Goal: Task Accomplishment & Management: Use online tool/utility

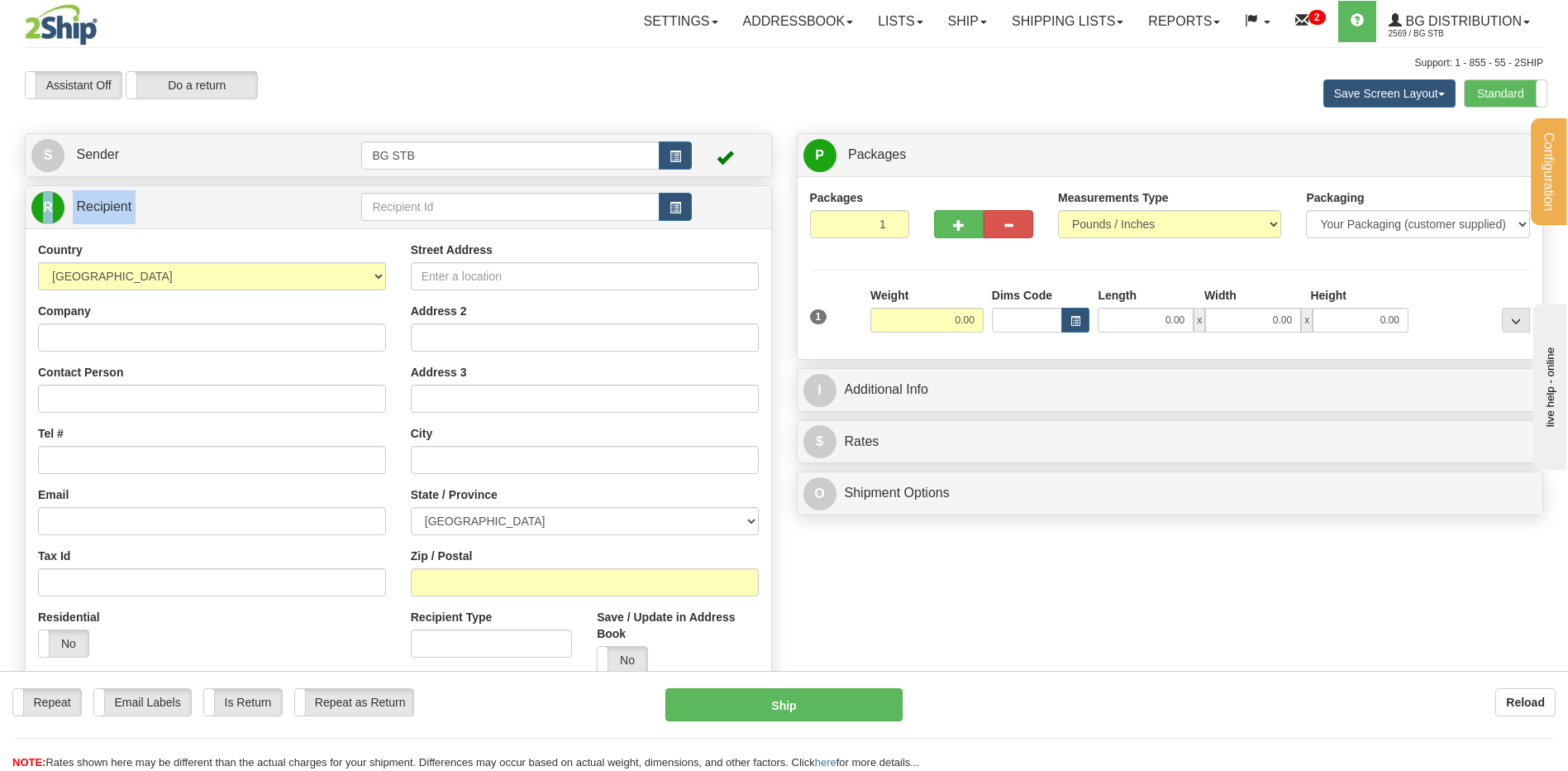
drag, startPoint x: 471, startPoint y: 193, endPoint x: 471, endPoint y: 207, distance: 14.0
click at [471, 207] on div "R Recipient" at bounding box center [398, 206] width 746 height 42
click at [471, 207] on input "text" at bounding box center [510, 206] width 297 height 28
type input "4041"
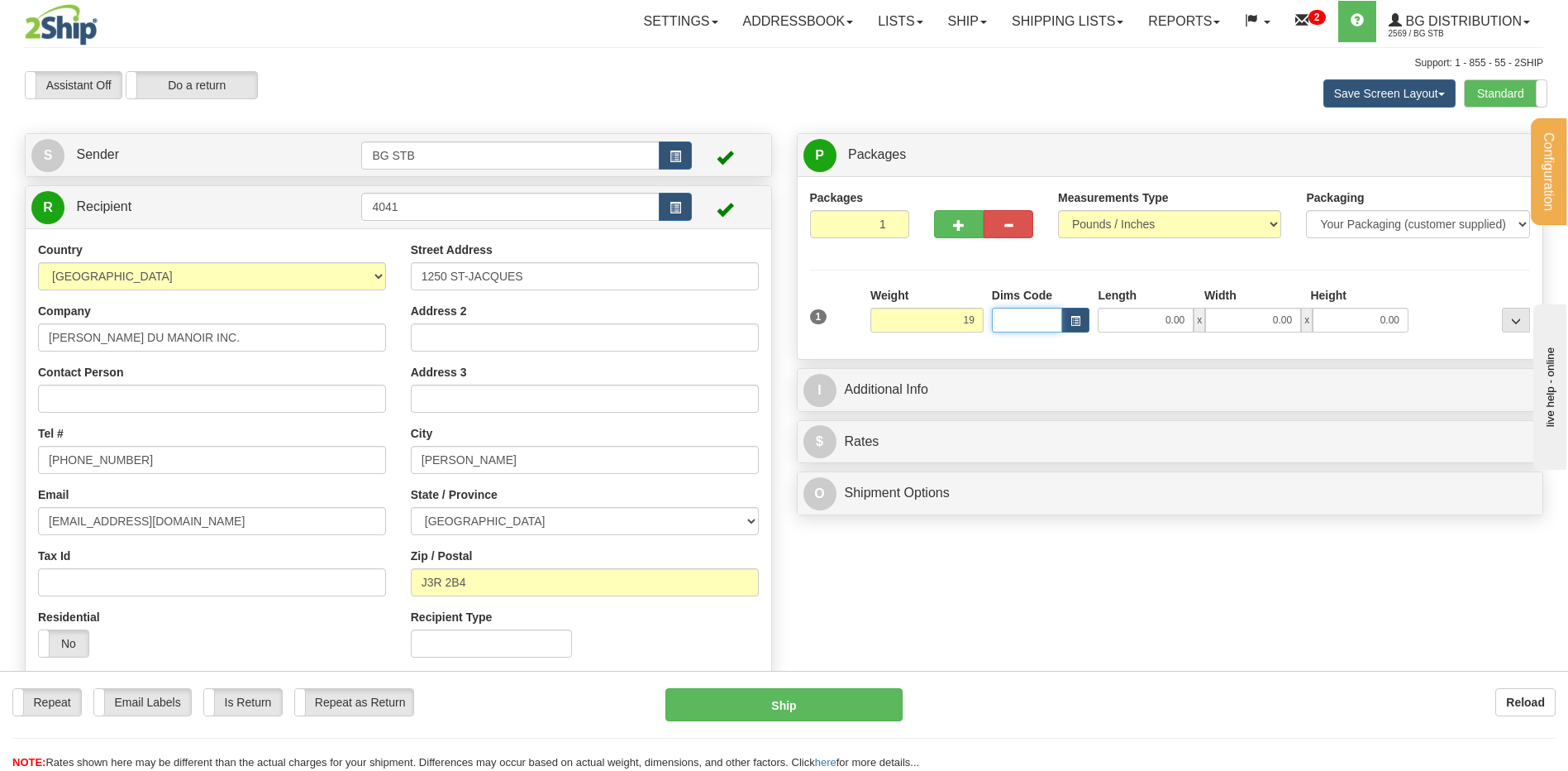
type input "19.00"
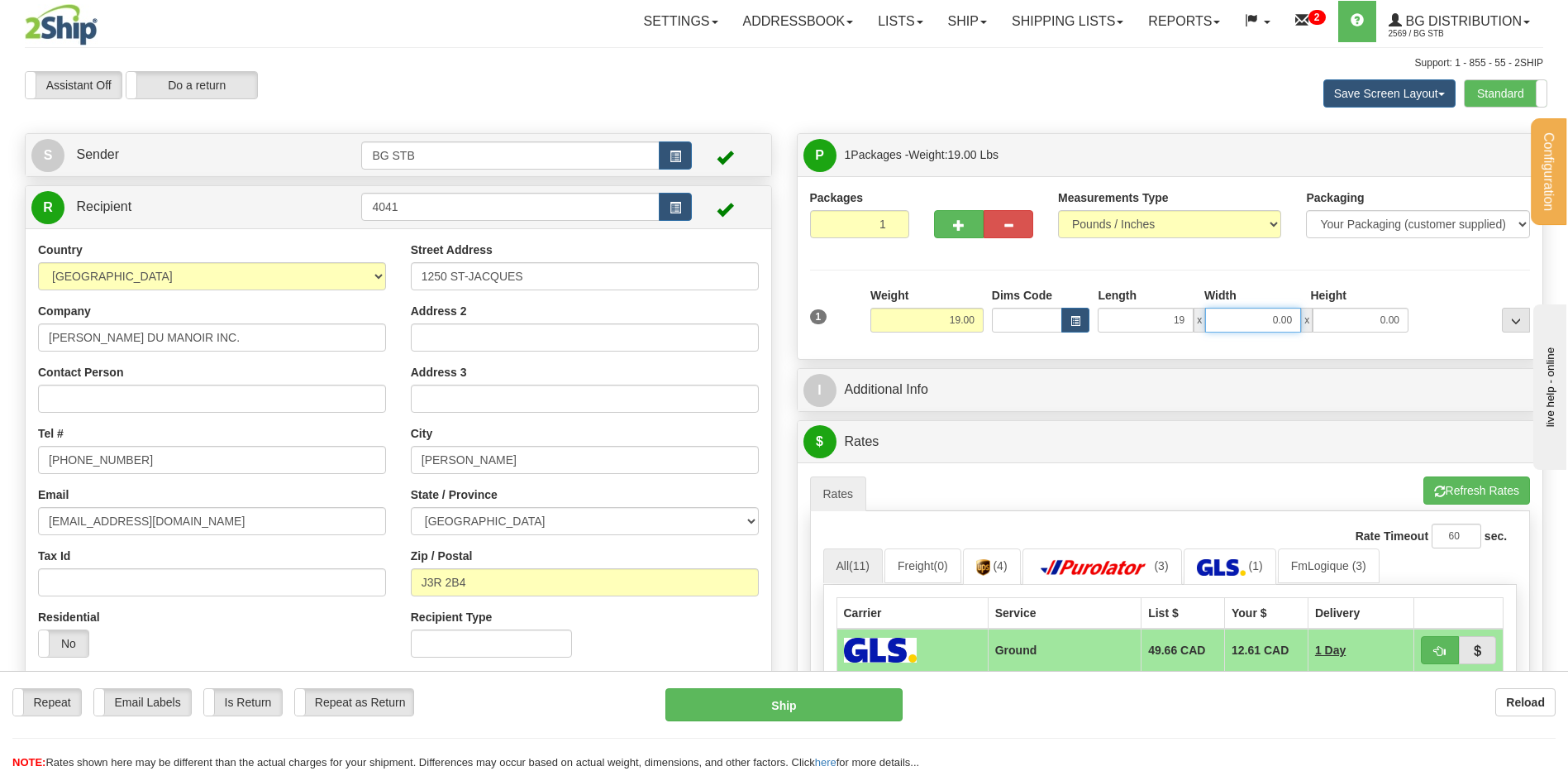
type input "19.00"
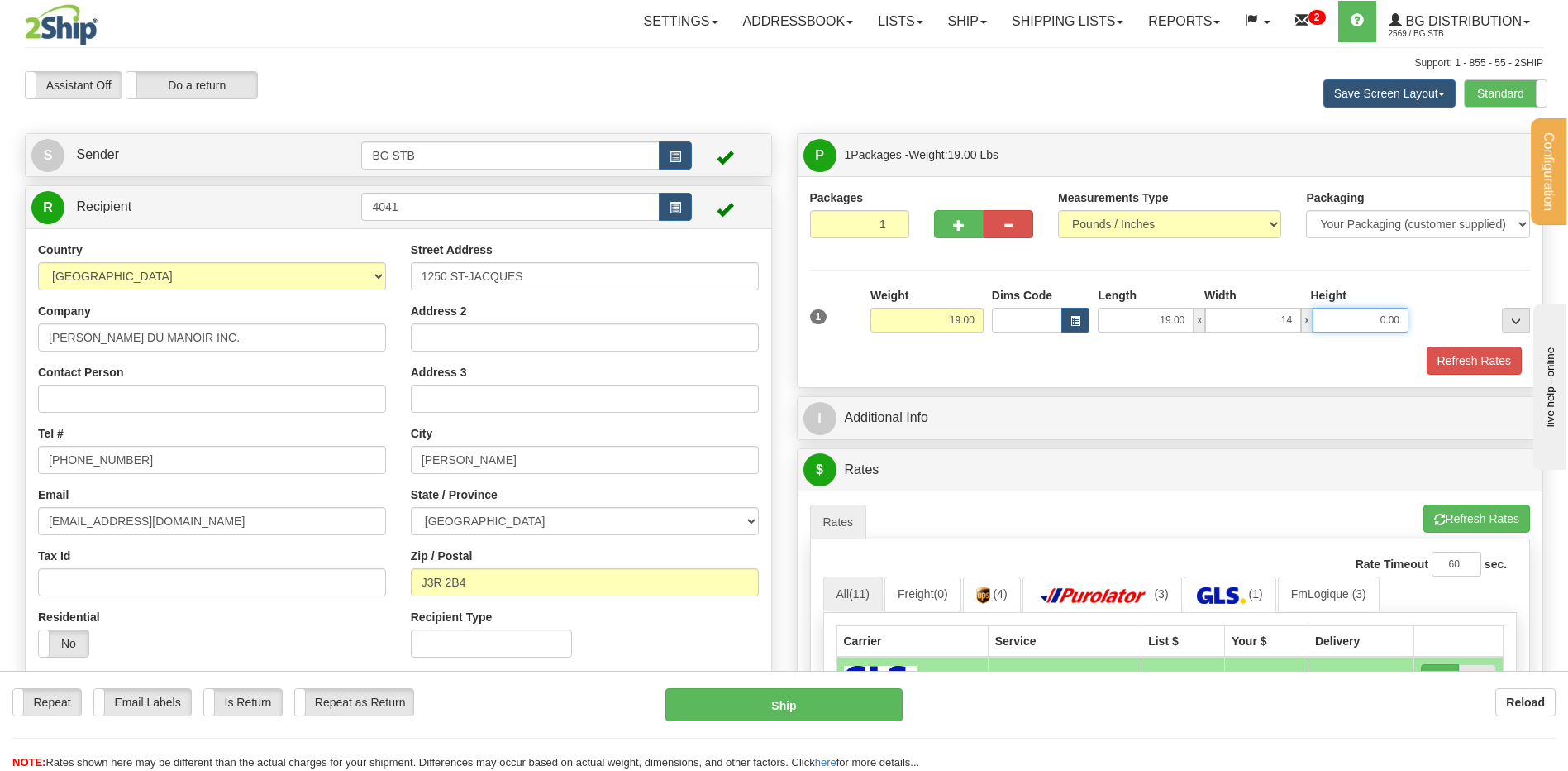
type input "14.00"
type input "8.00"
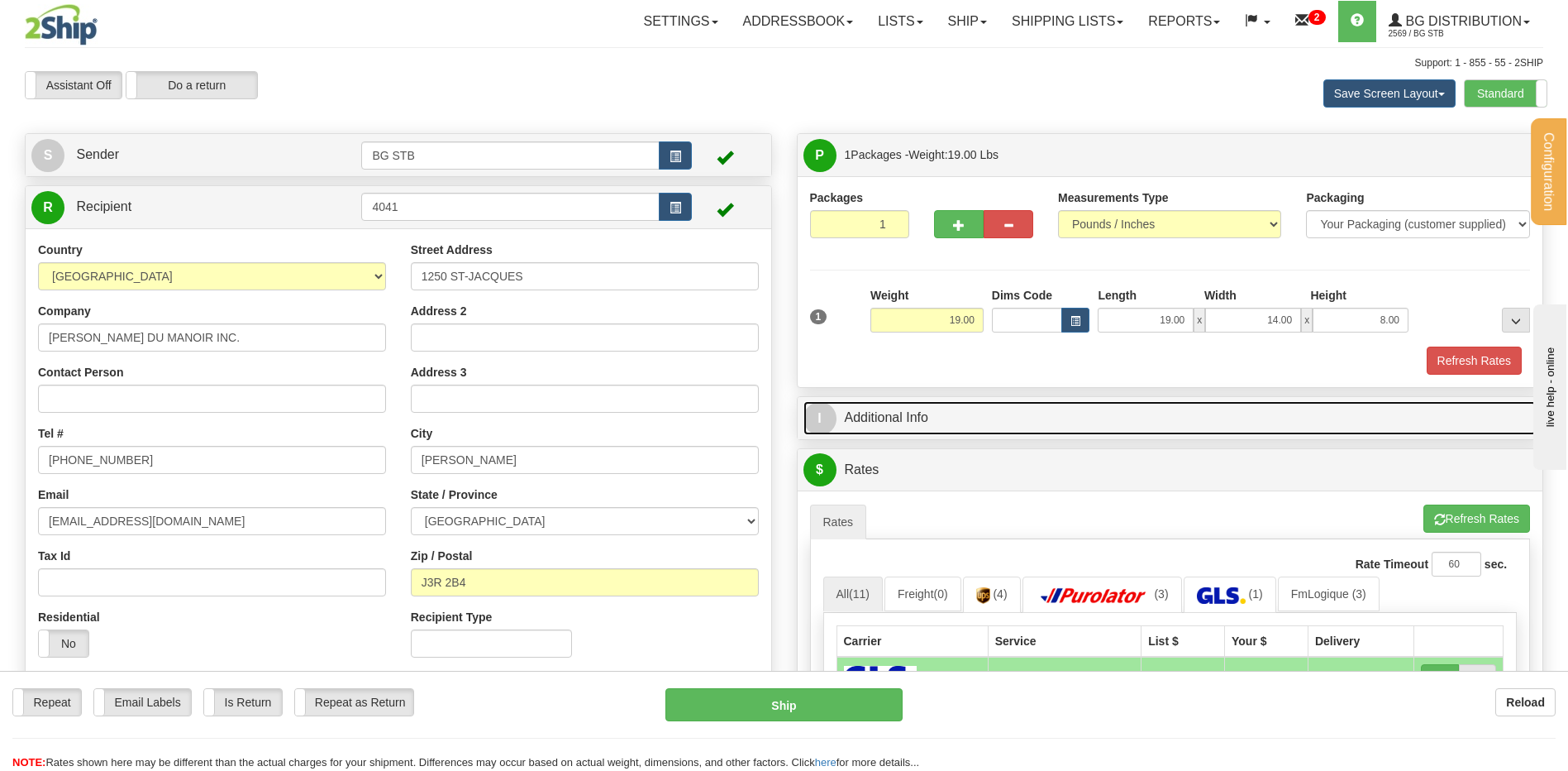
click at [1041, 424] on link "I Additional Info" at bounding box center [1170, 417] width 734 height 34
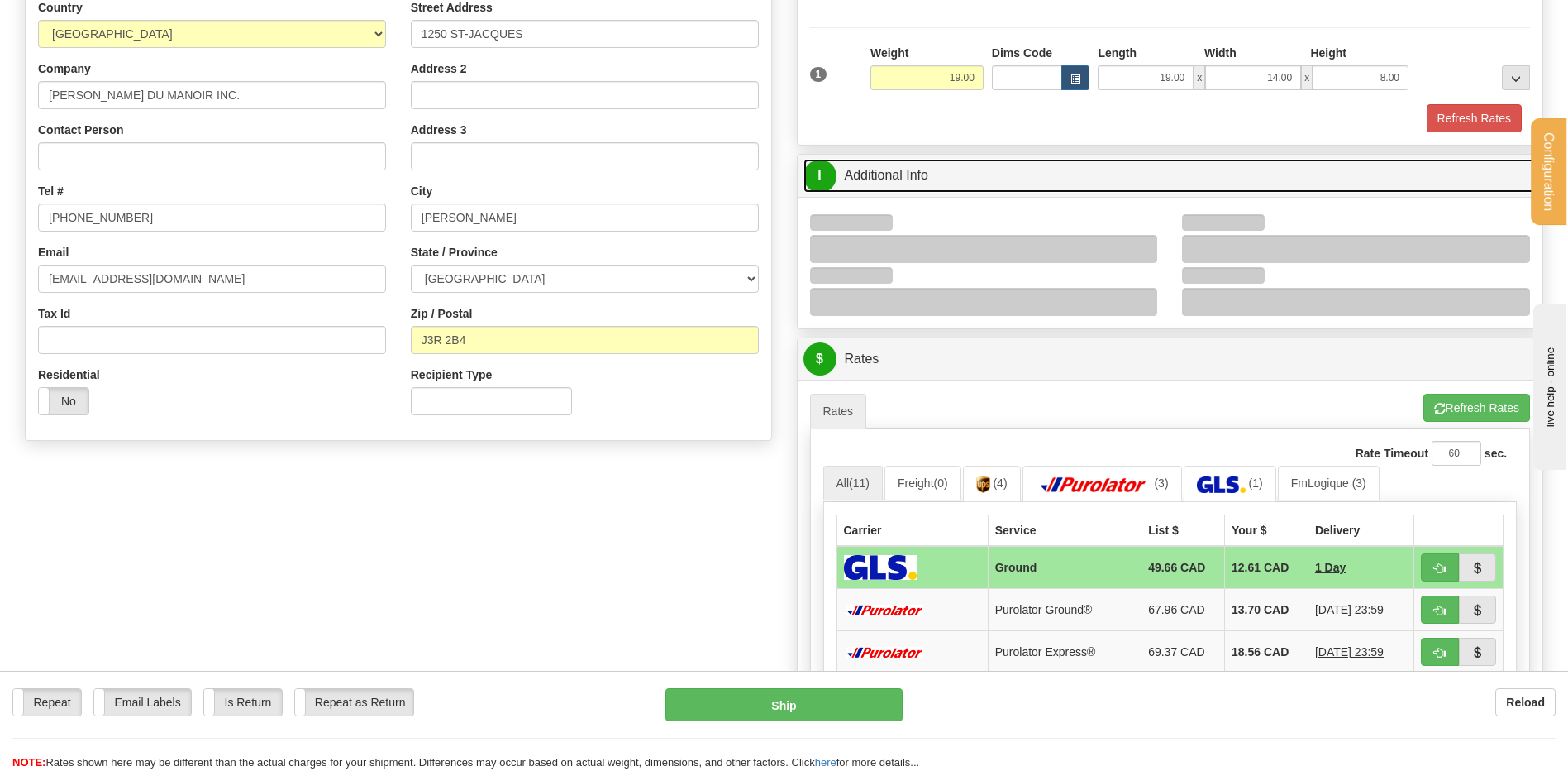
scroll to position [248, 0]
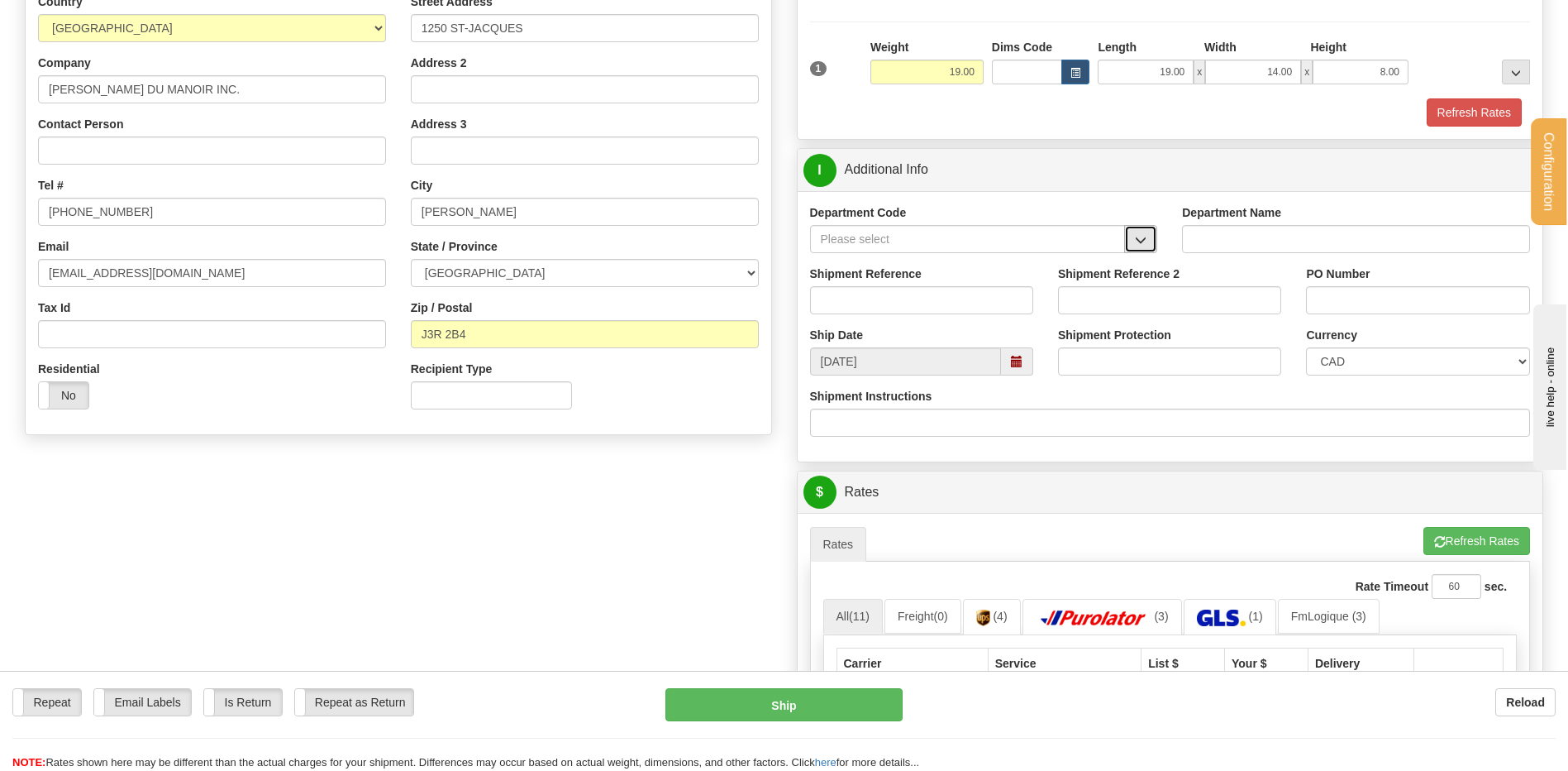
click at [1139, 235] on span "button" at bounding box center [1141, 240] width 12 height 11
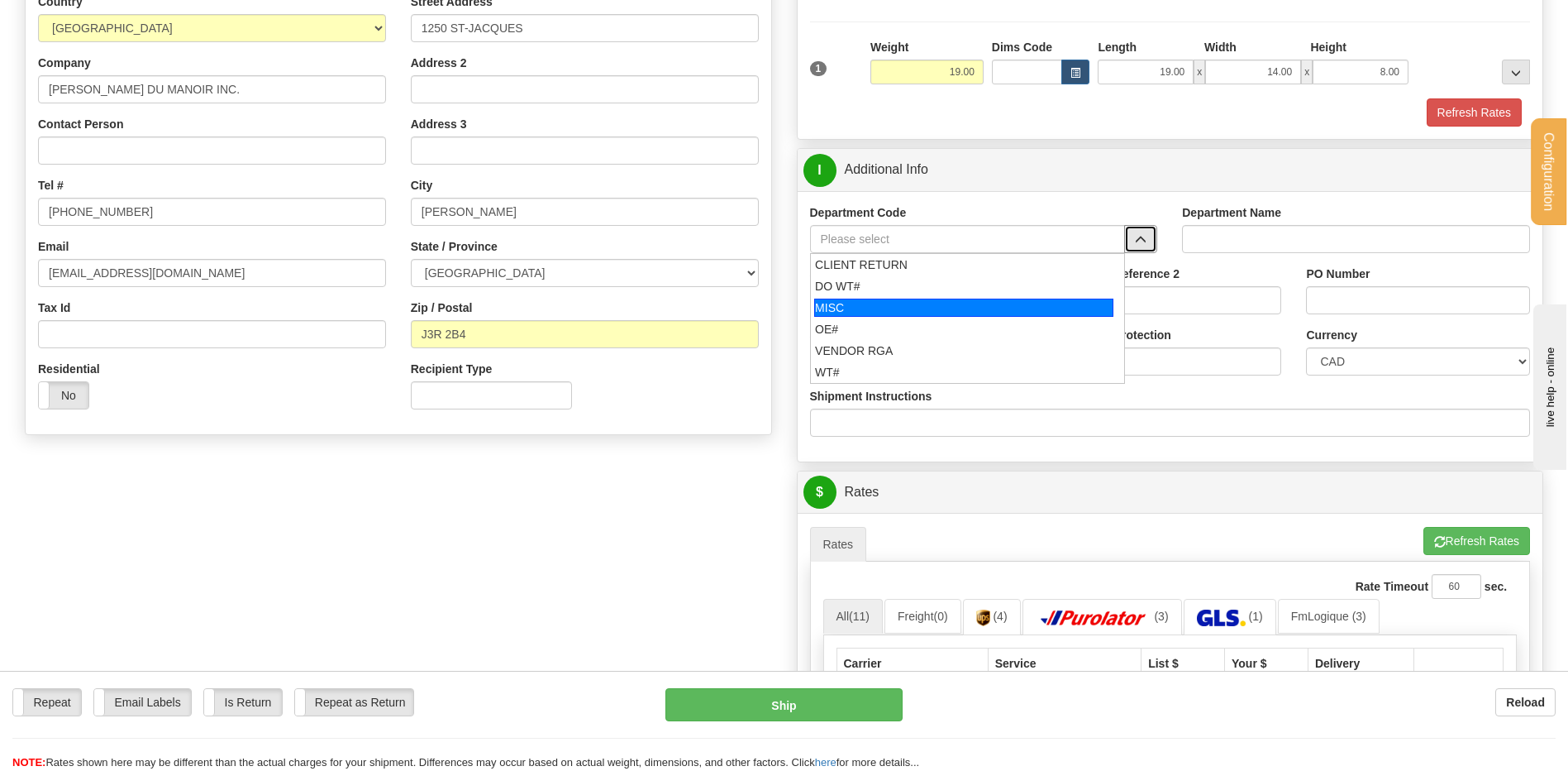
click at [908, 312] on div "MISC" at bounding box center [964, 307] width 299 height 18
type input "MISC"
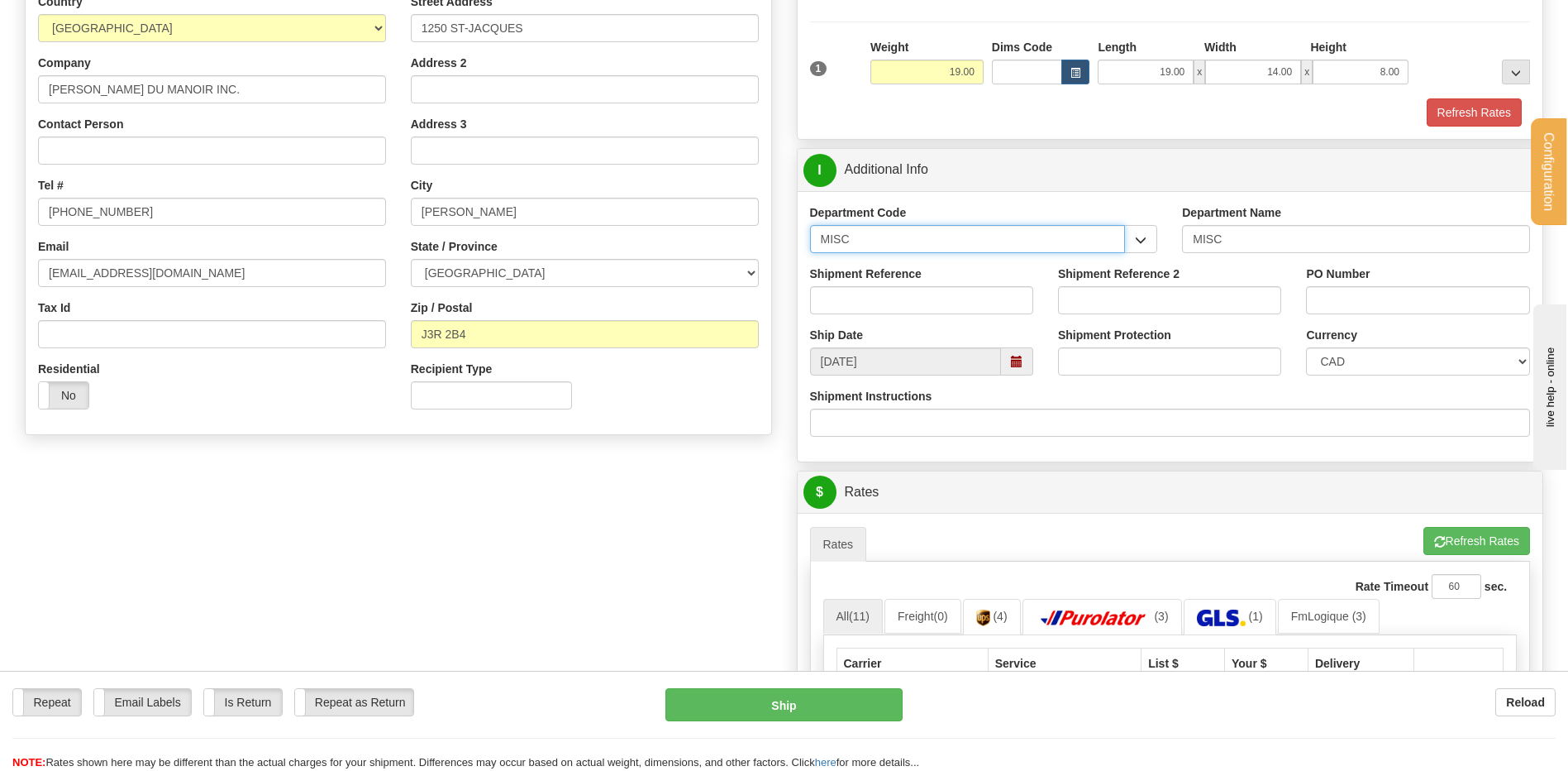
drag, startPoint x: 837, startPoint y: 236, endPoint x: 657, endPoint y: 263, distance: 182.0
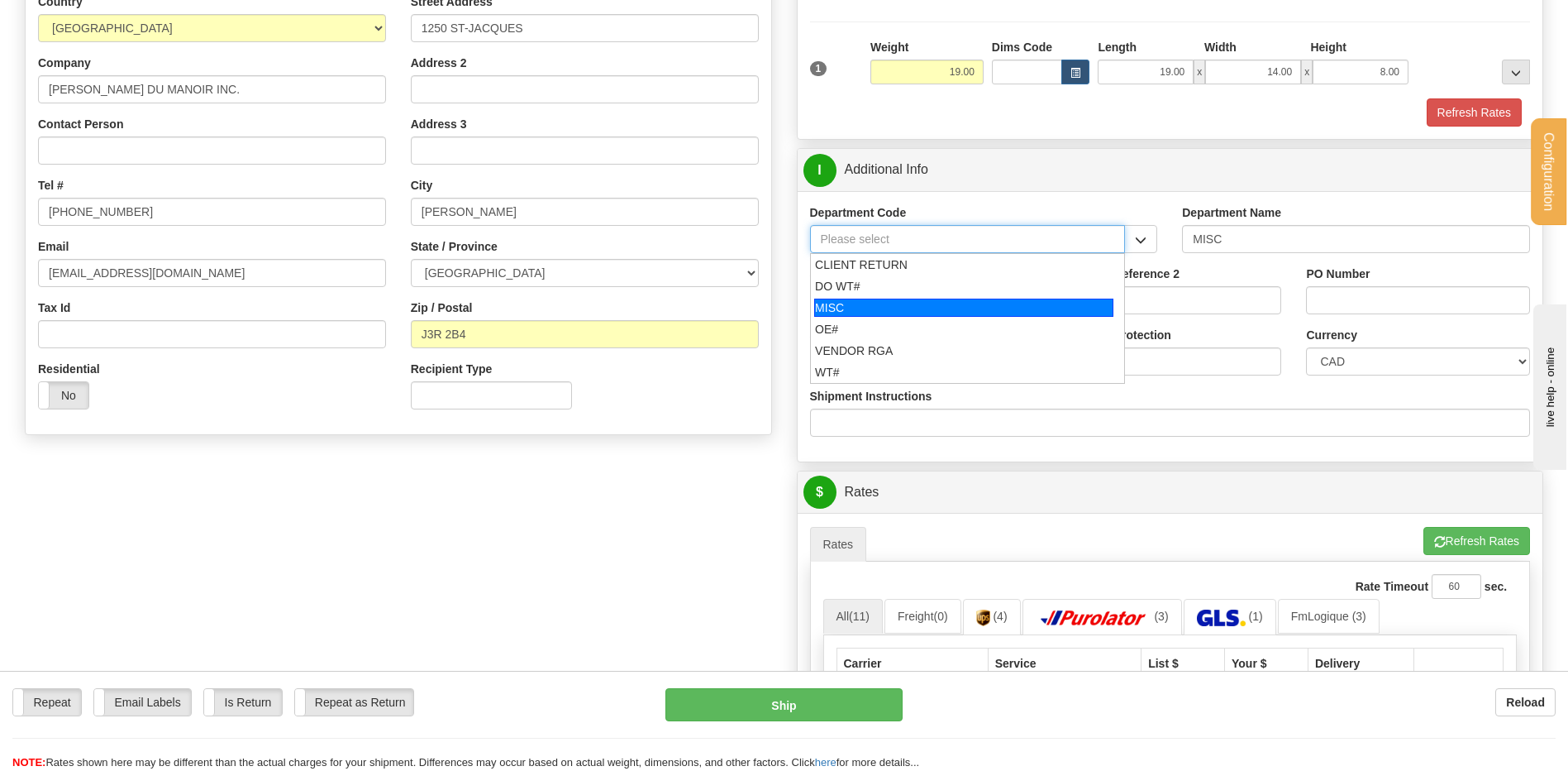
click at [859, 317] on li "MISC" at bounding box center [967, 307] width 314 height 21
type input "MISC"
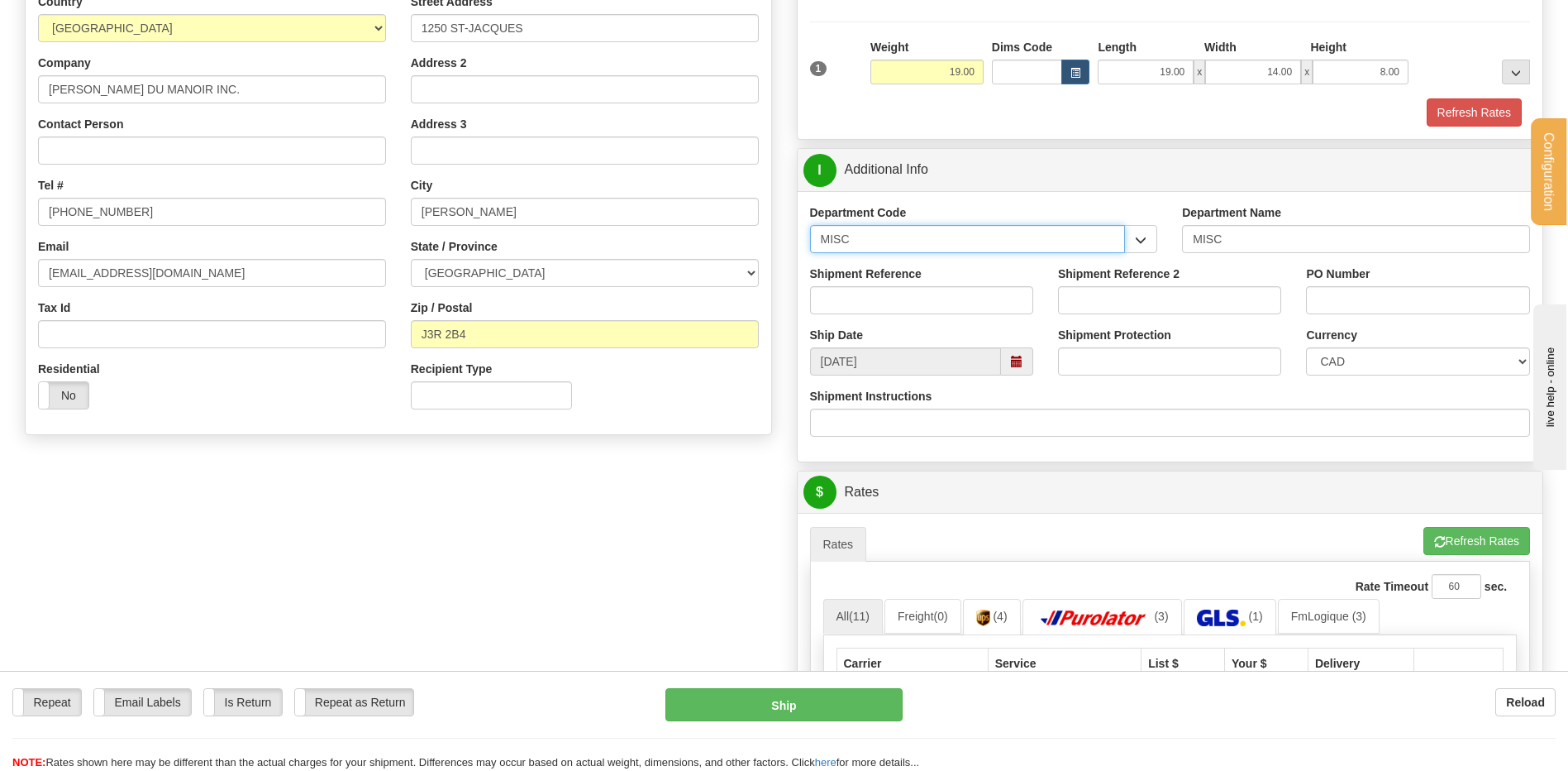
drag, startPoint x: 857, startPoint y: 240, endPoint x: 670, endPoint y: 245, distance: 187.1
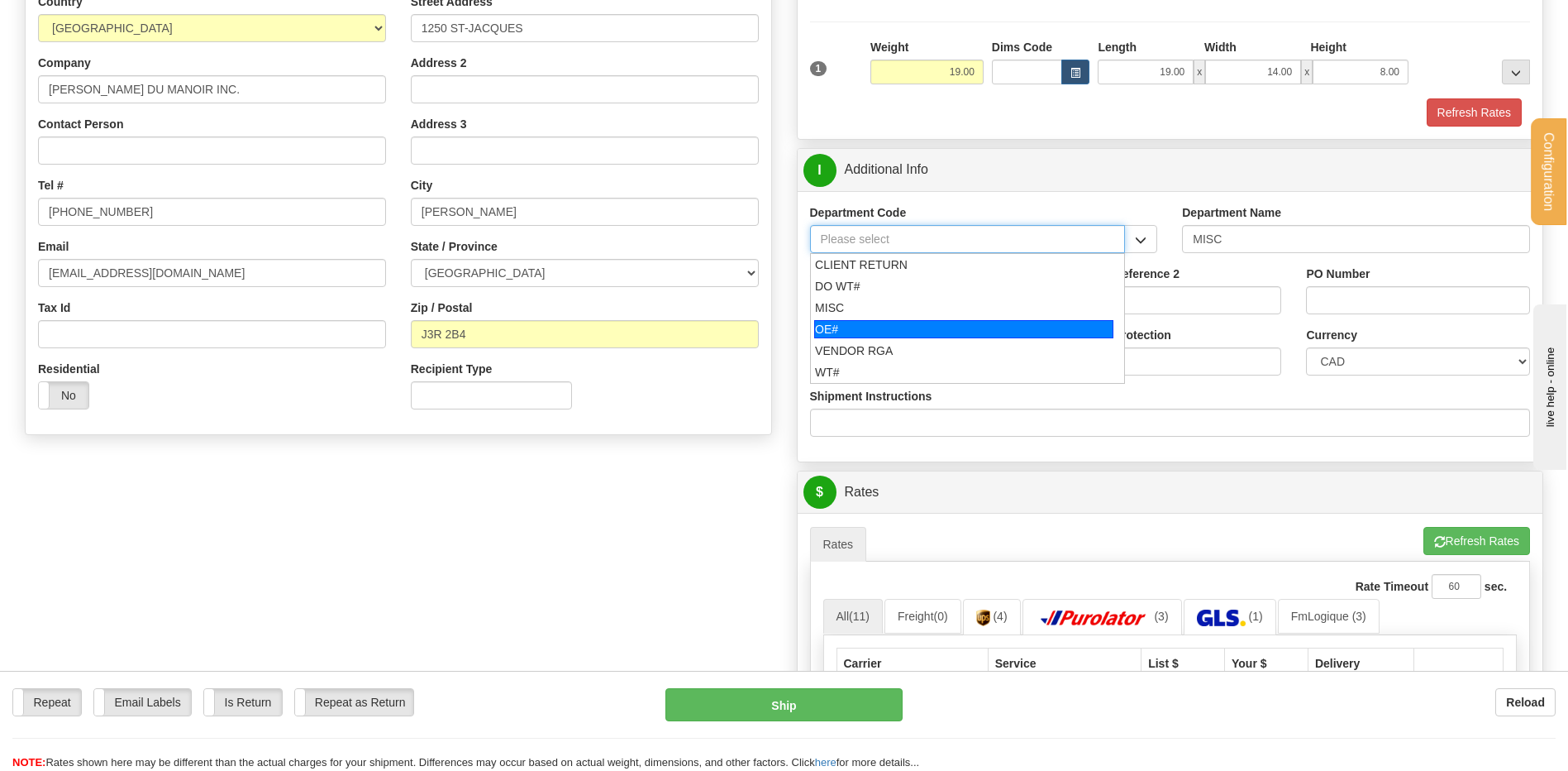
click at [854, 332] on div "OE#" at bounding box center [964, 329] width 299 height 18
type input "OE#"
type input "ORDERS"
type input "OE#"
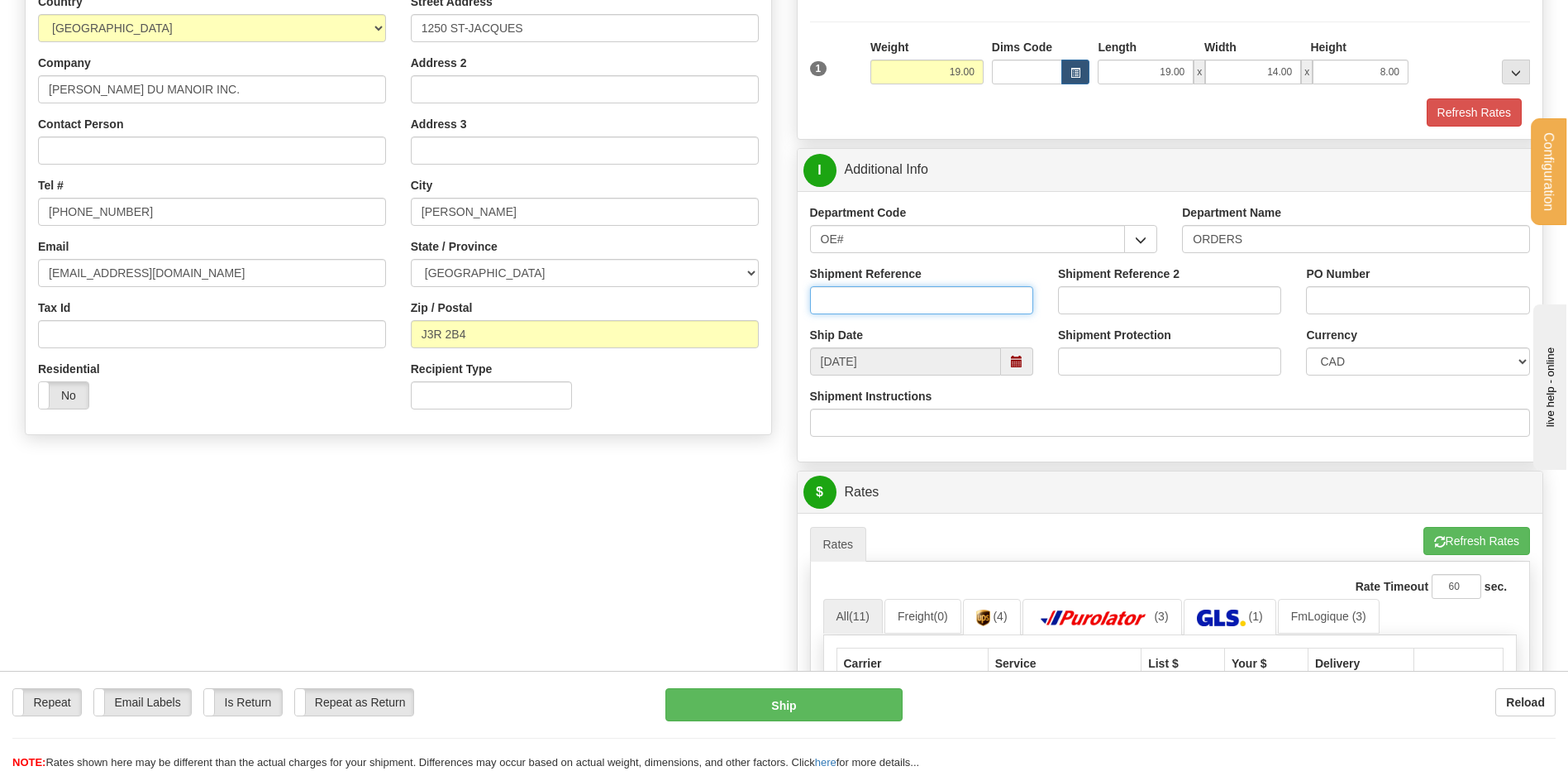
click at [854, 304] on input "Shipment Reference" at bounding box center [922, 299] width 224 height 28
click at [861, 297] on input "80006956-00" at bounding box center [922, 299] width 224 height 28
click at [930, 301] on input "80006956-00" at bounding box center [922, 299] width 224 height 28
type input "80006956-00 // 6915-00"
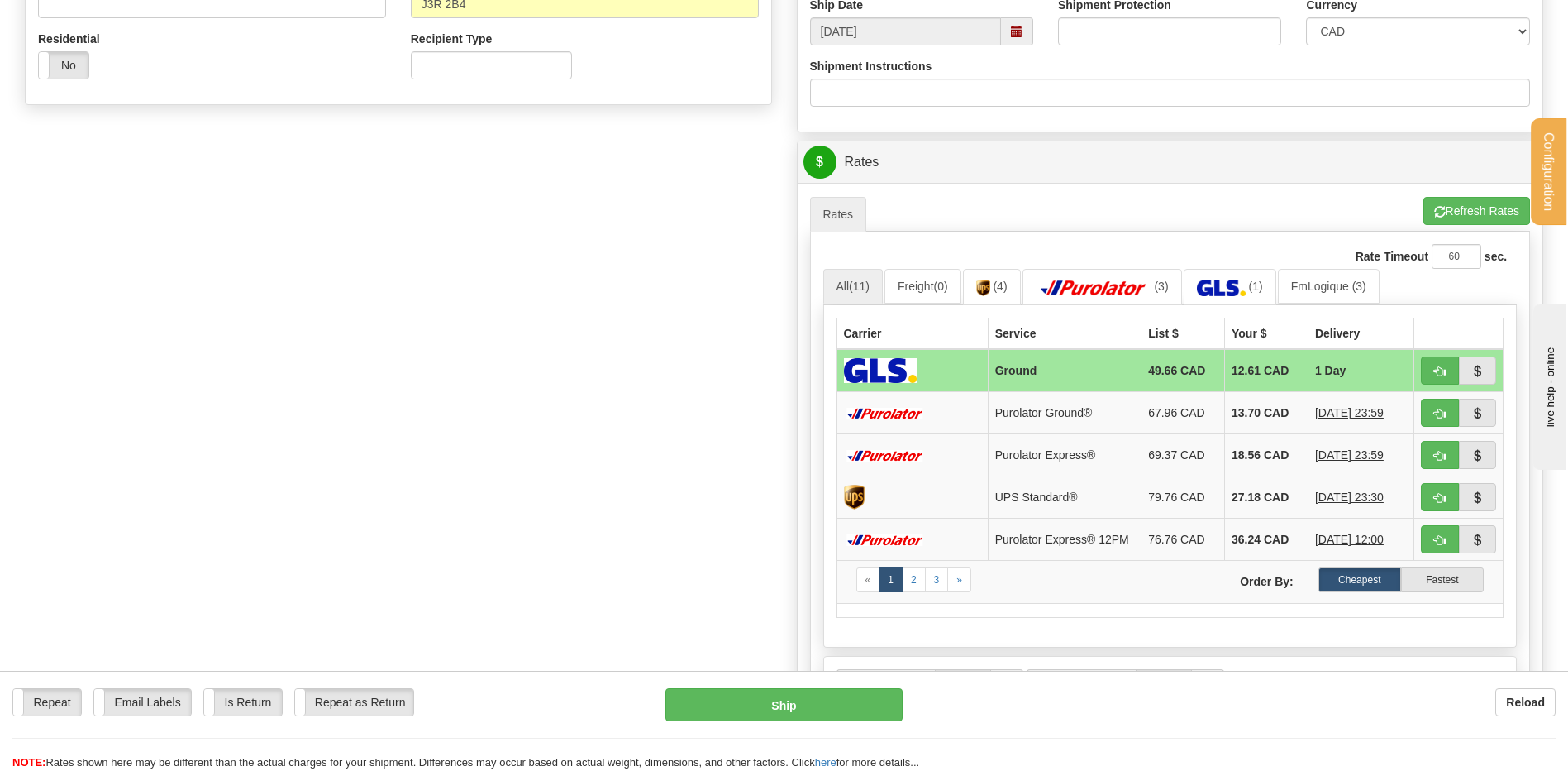
scroll to position [578, 0]
type input "11418 // 11413"
click at [1432, 406] on button "button" at bounding box center [1440, 411] width 38 height 28
type input "260"
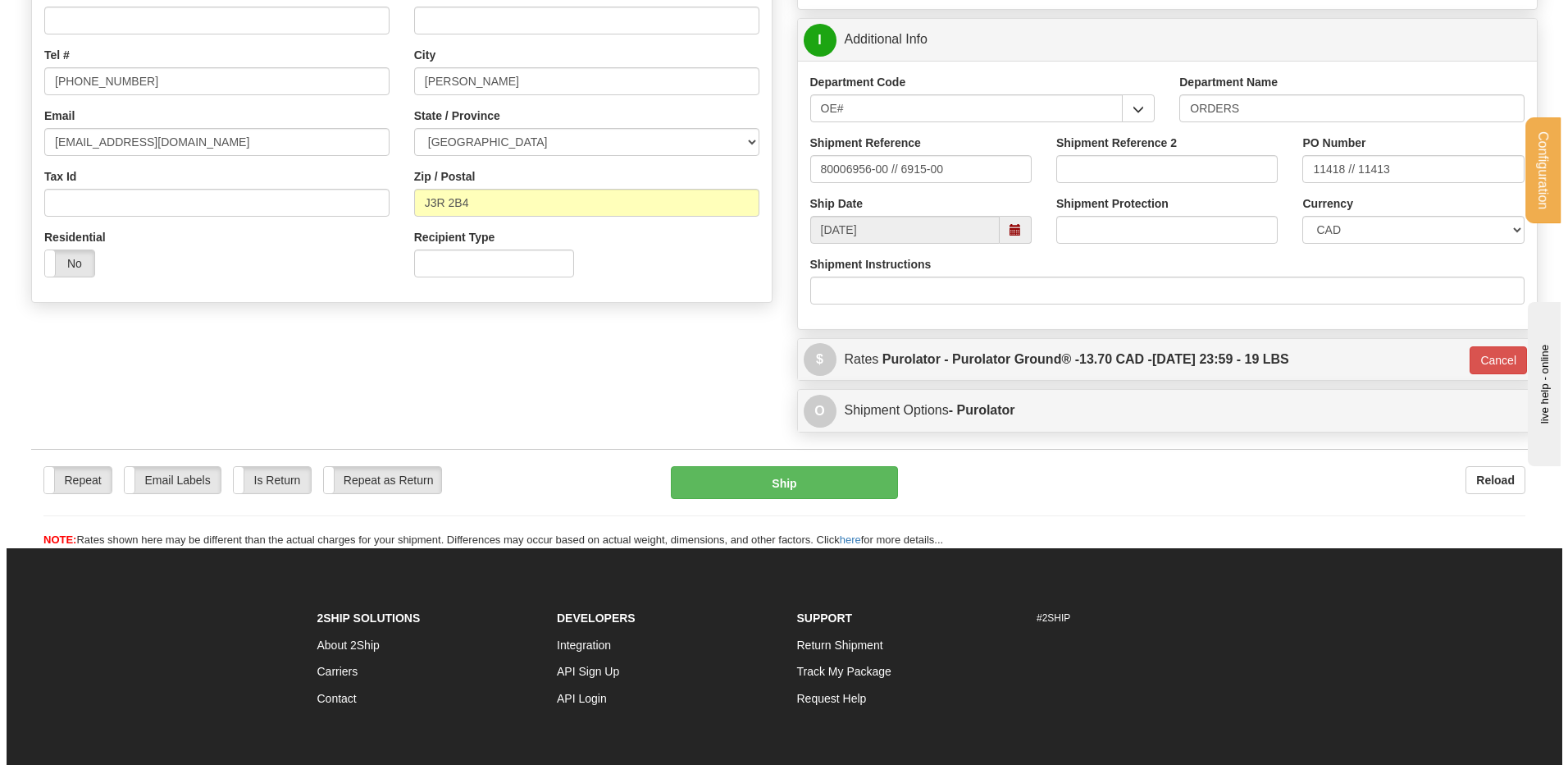
scroll to position [347, 0]
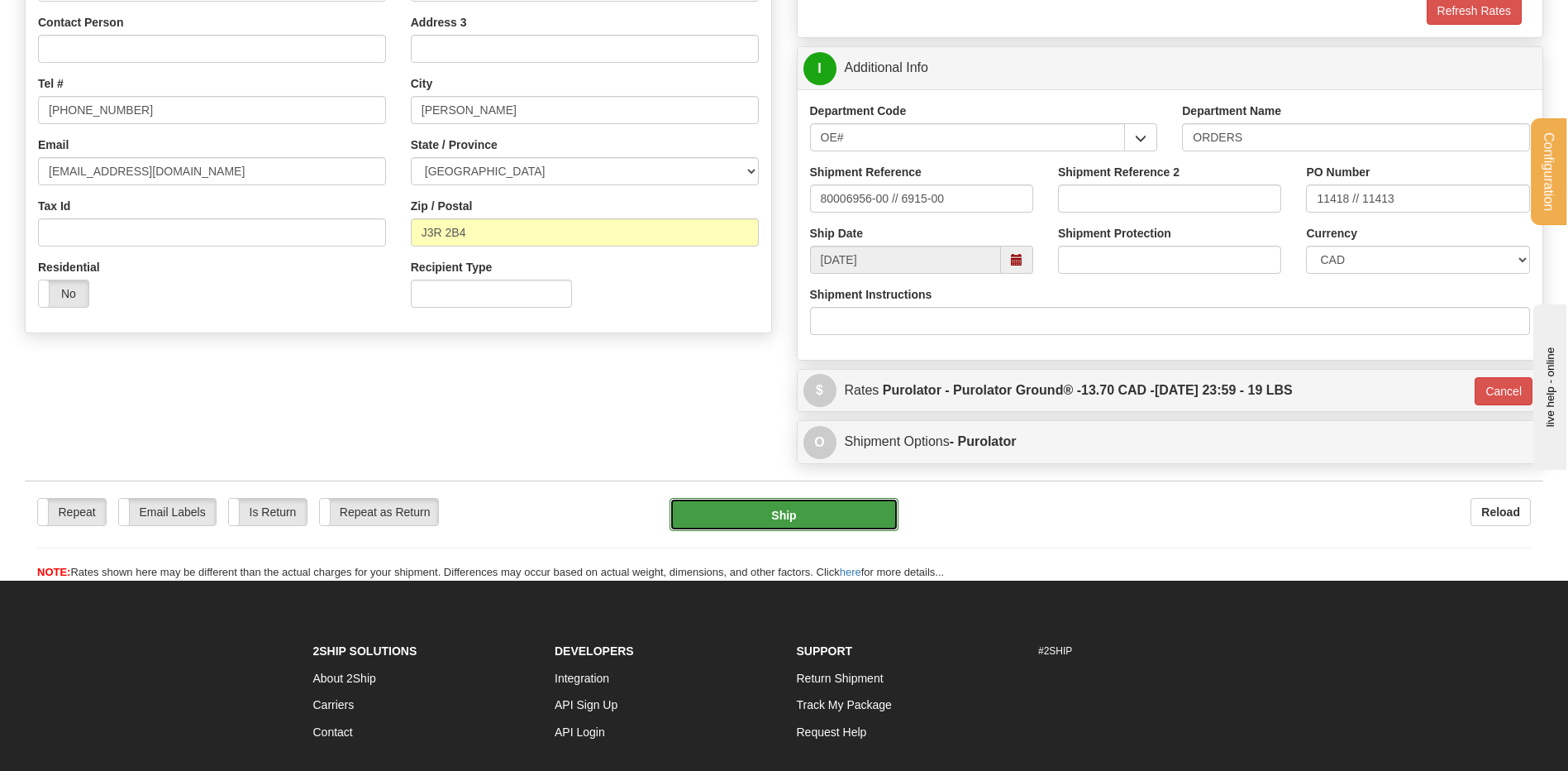
click at [750, 530] on button "Ship" at bounding box center [784, 514] width 228 height 33
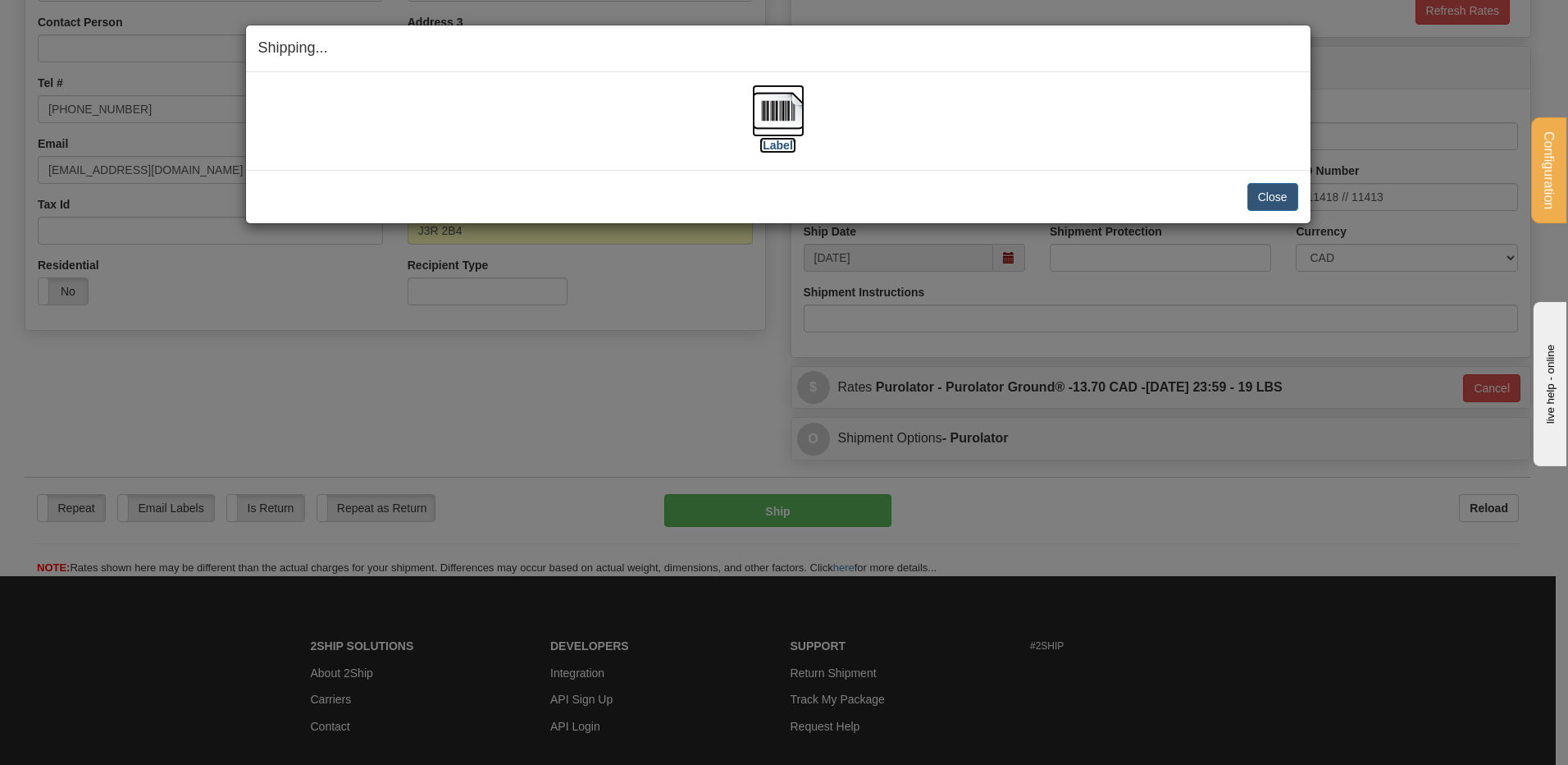
click at [762, 101] on img at bounding box center [778, 111] width 52 height 52
click at [1265, 198] on button "Close" at bounding box center [1272, 197] width 51 height 28
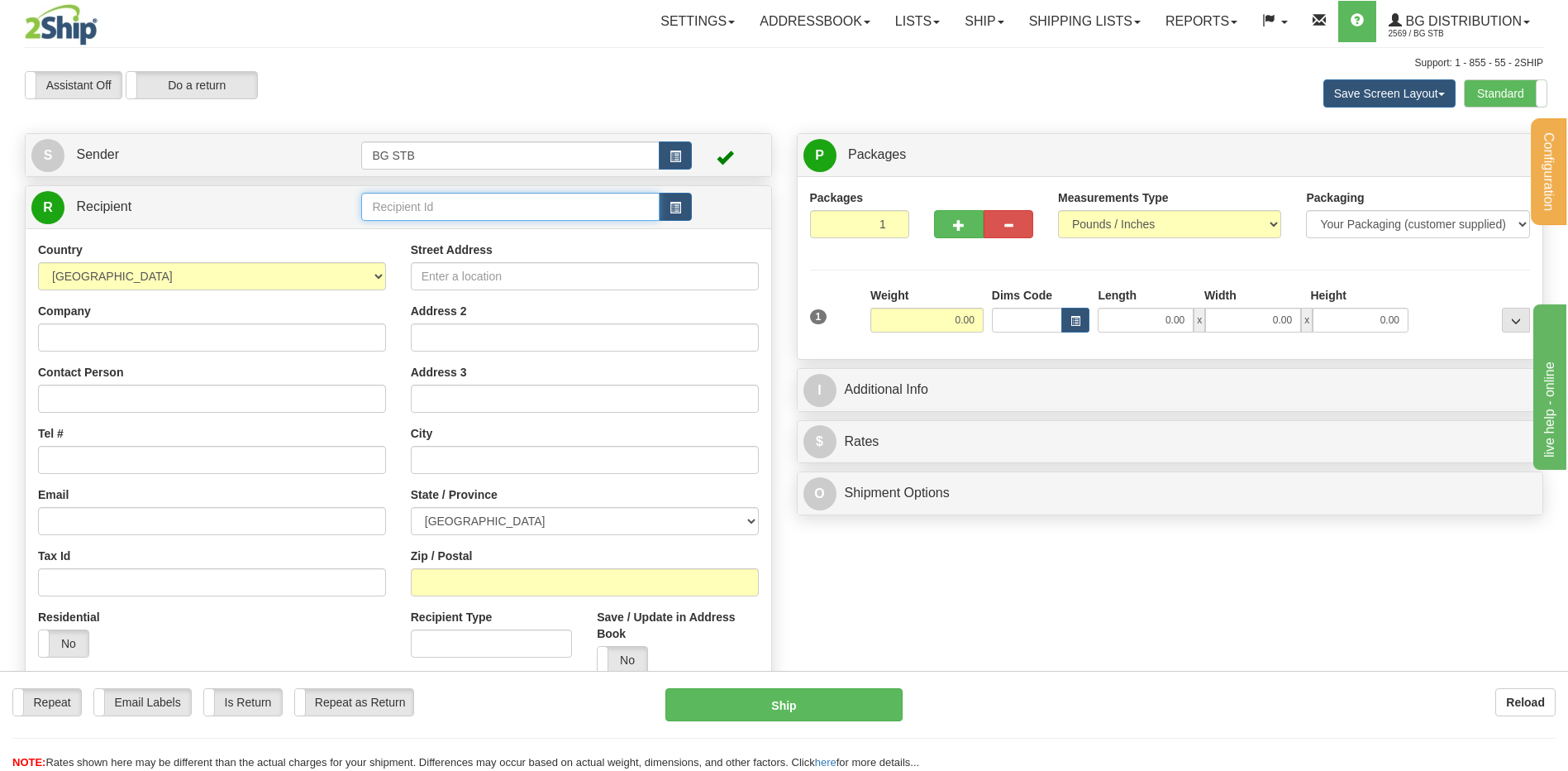
drag, startPoint x: 491, startPoint y: 207, endPoint x: 487, endPoint y: 214, distance: 8.1
click at [491, 207] on input "text" at bounding box center [510, 206] width 297 height 28
type input "1025"
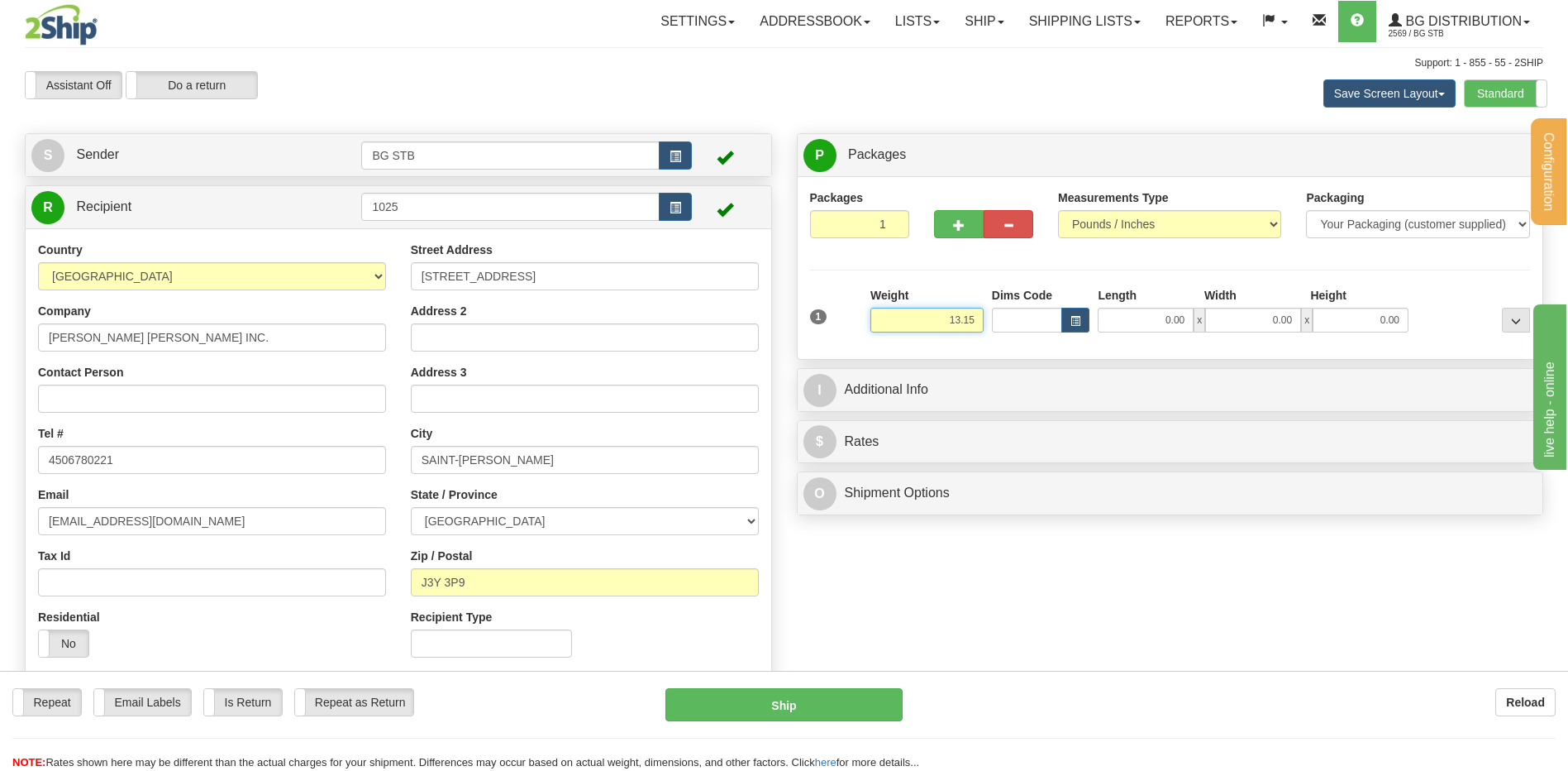
type input "13.15"
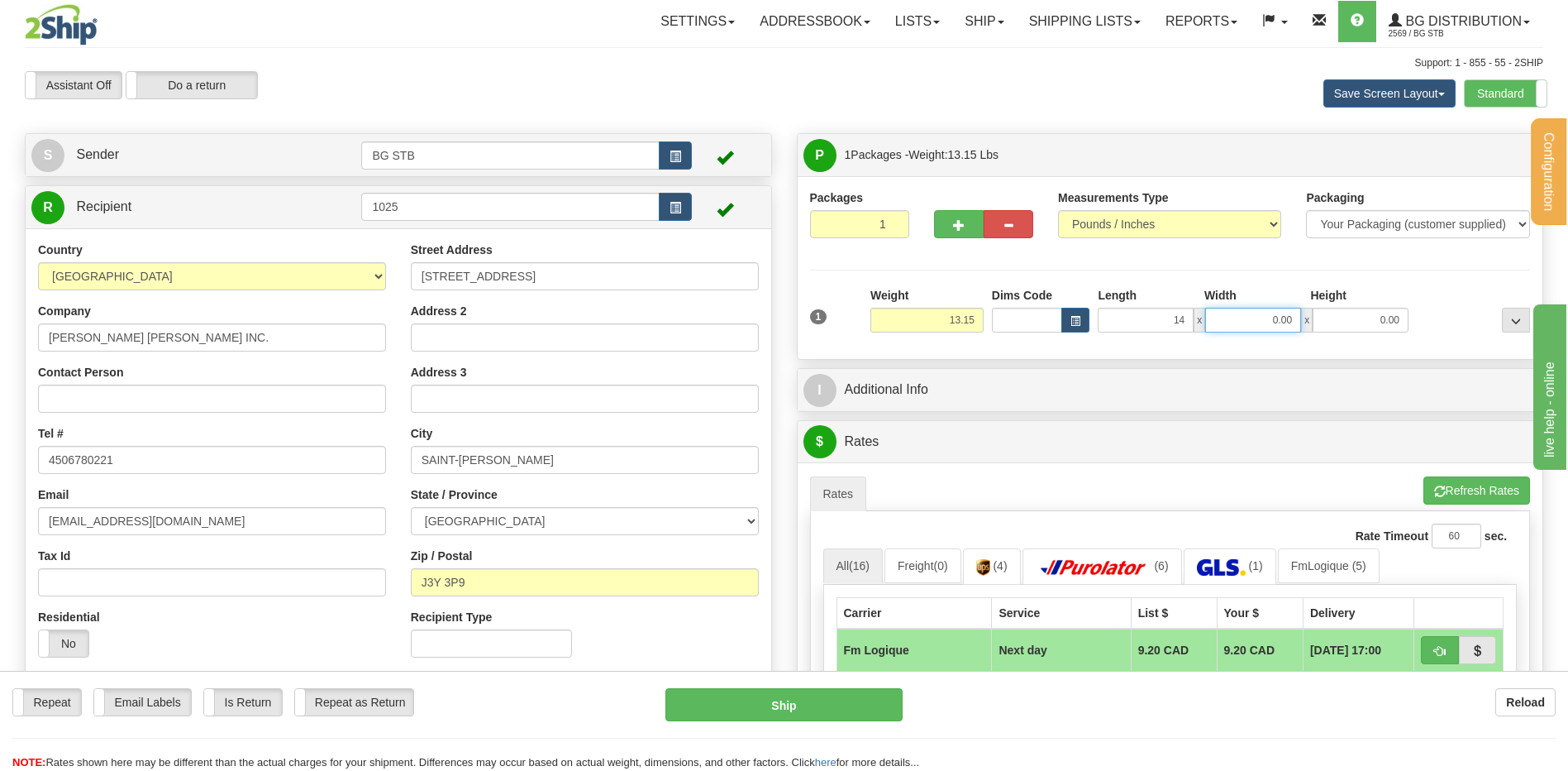
type input "14.00"
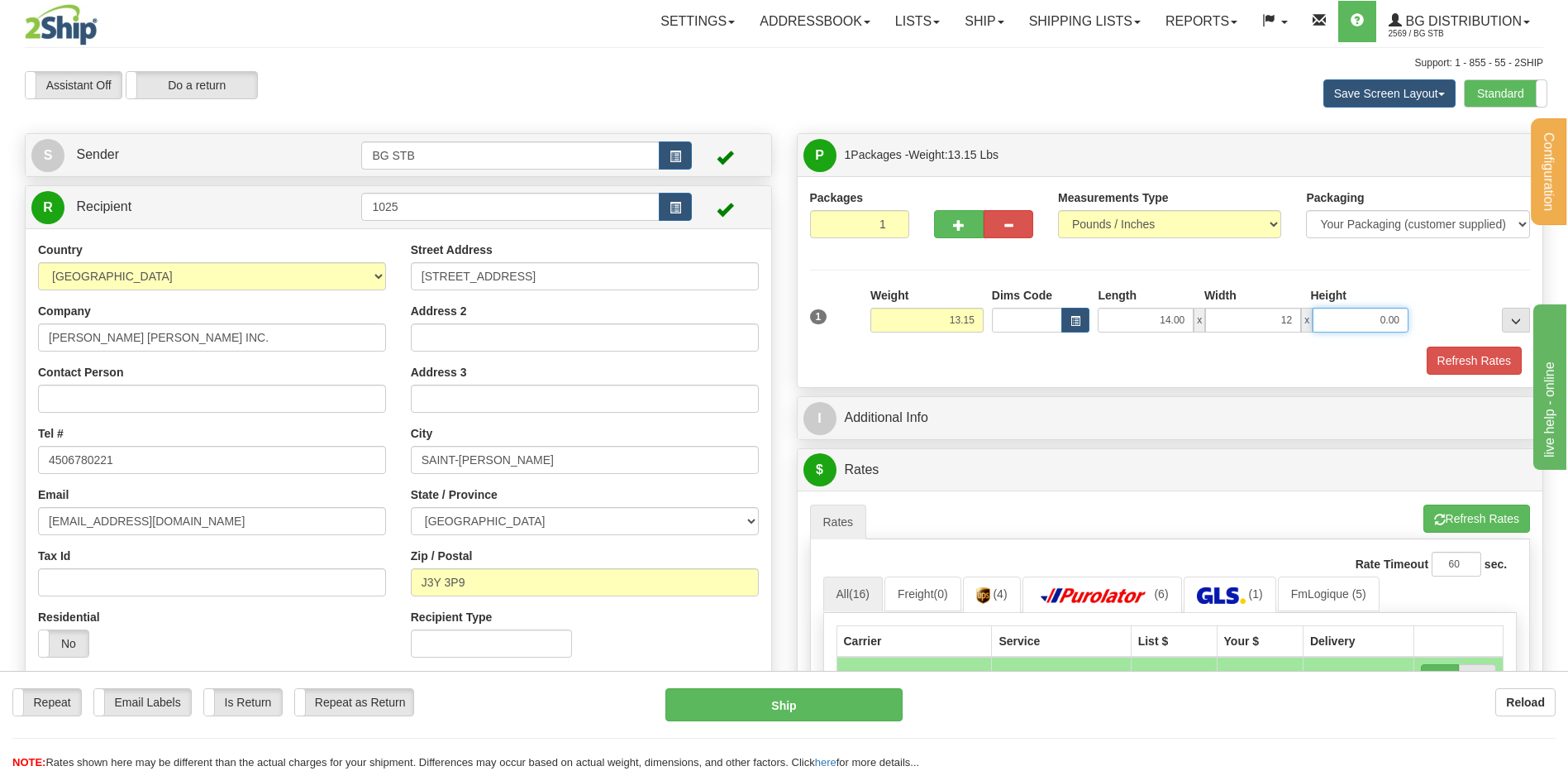
type input "12.00"
type input "7.00"
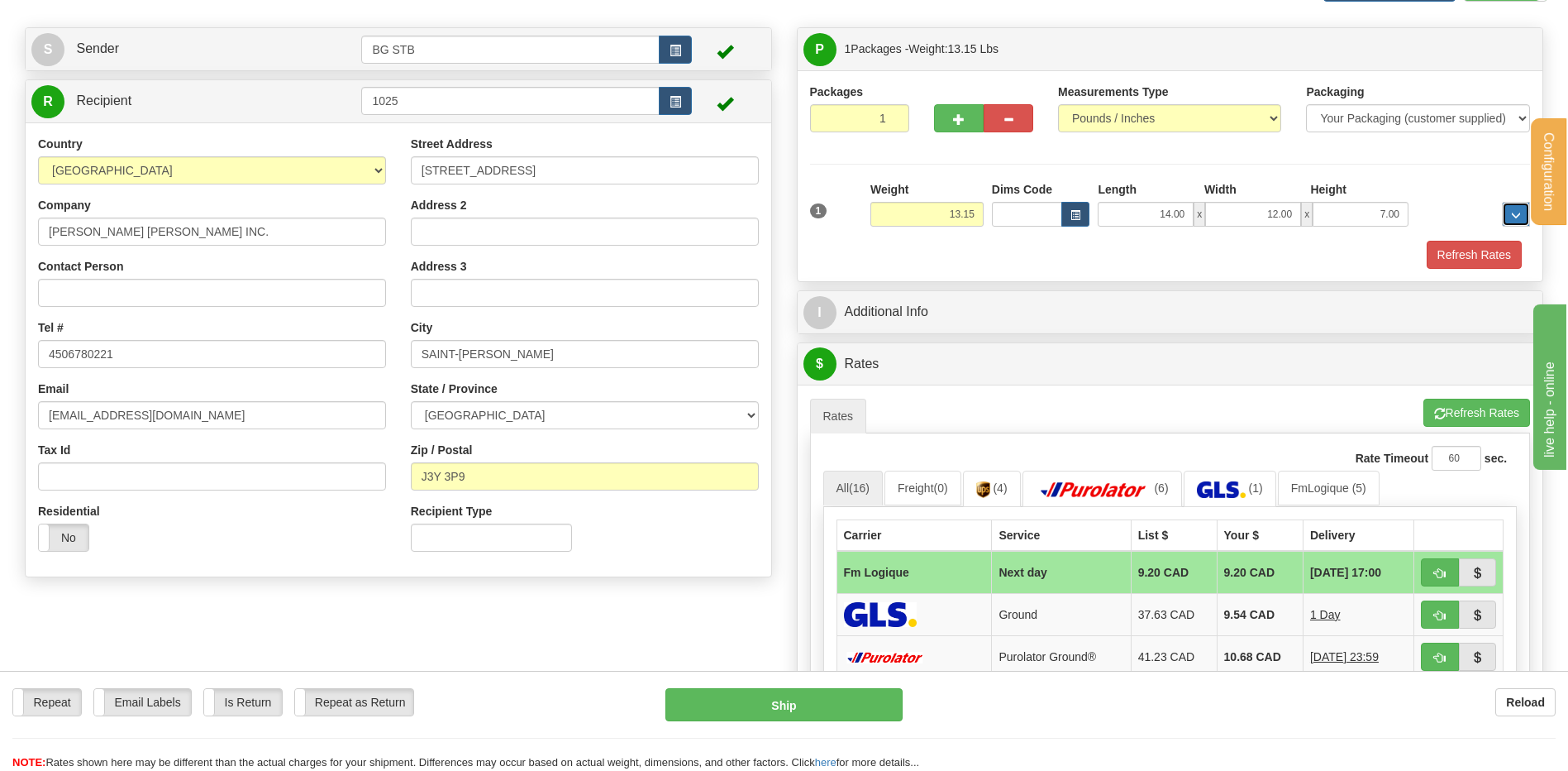
scroll to position [248, 0]
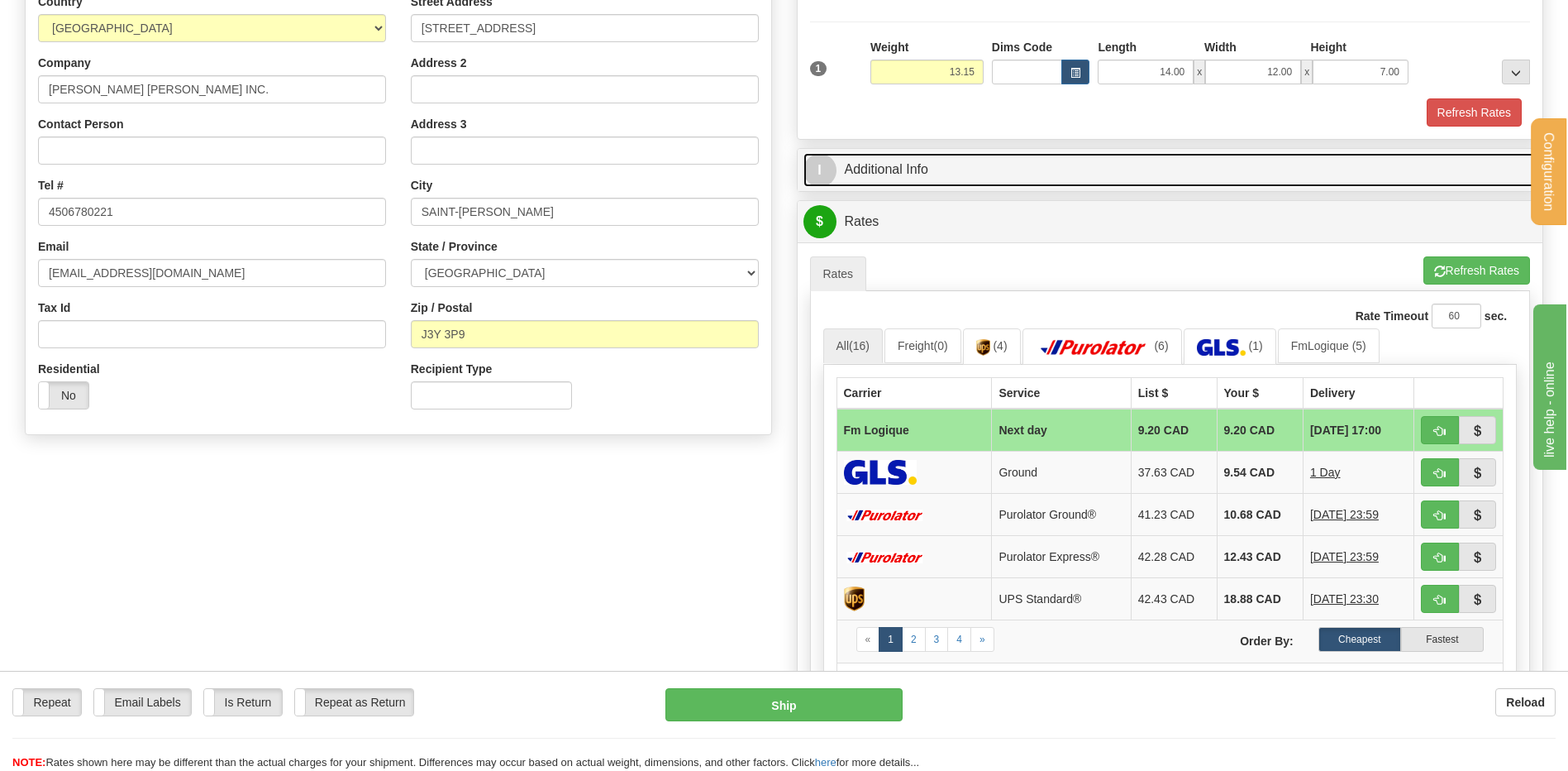
click at [936, 176] on link "I Additional Info" at bounding box center [1170, 169] width 734 height 34
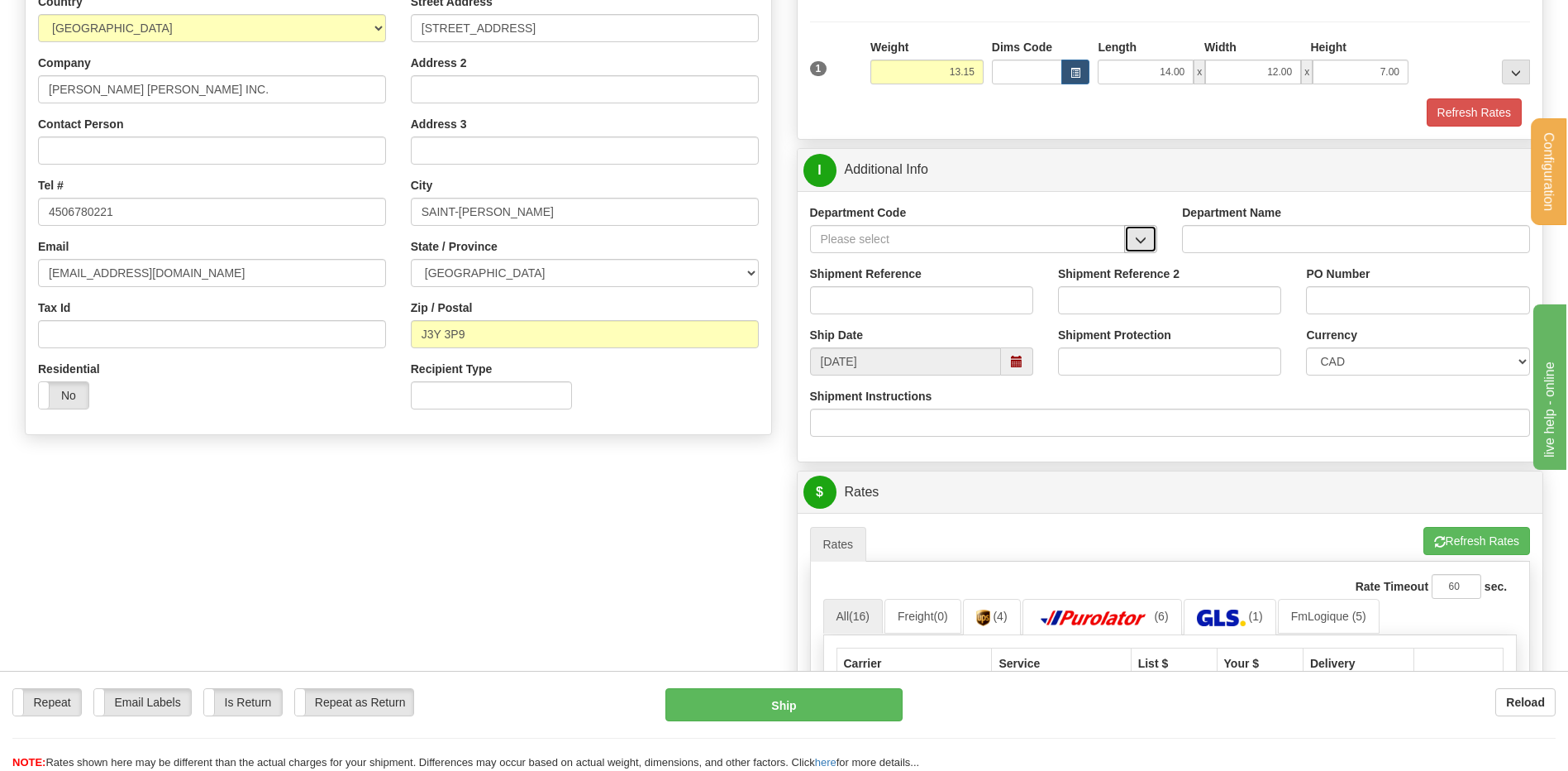
click at [1141, 242] on span "button" at bounding box center [1141, 240] width 12 height 11
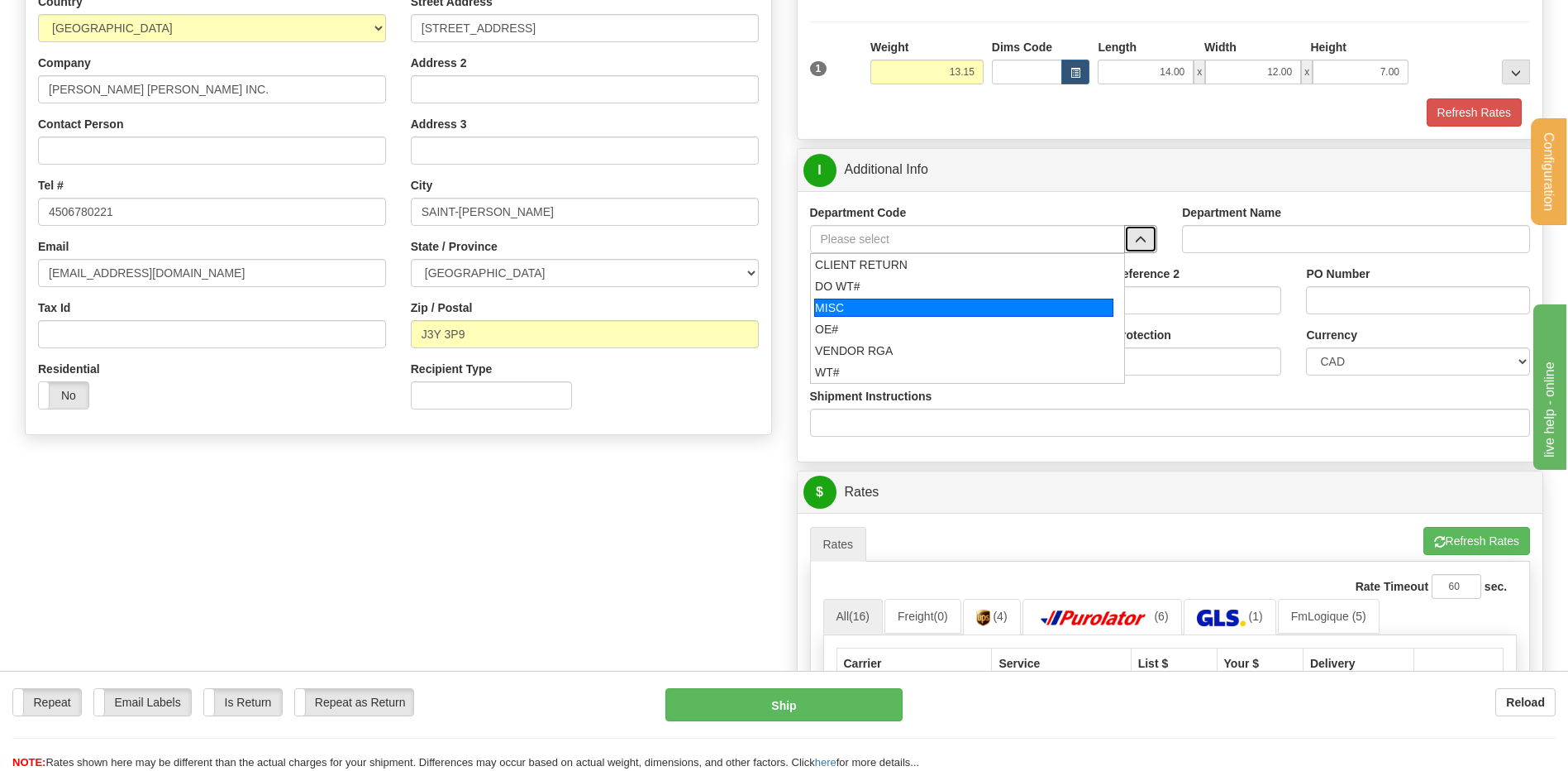
click at [898, 315] on div "MISC" at bounding box center [964, 307] width 299 height 18
type input "MISC"
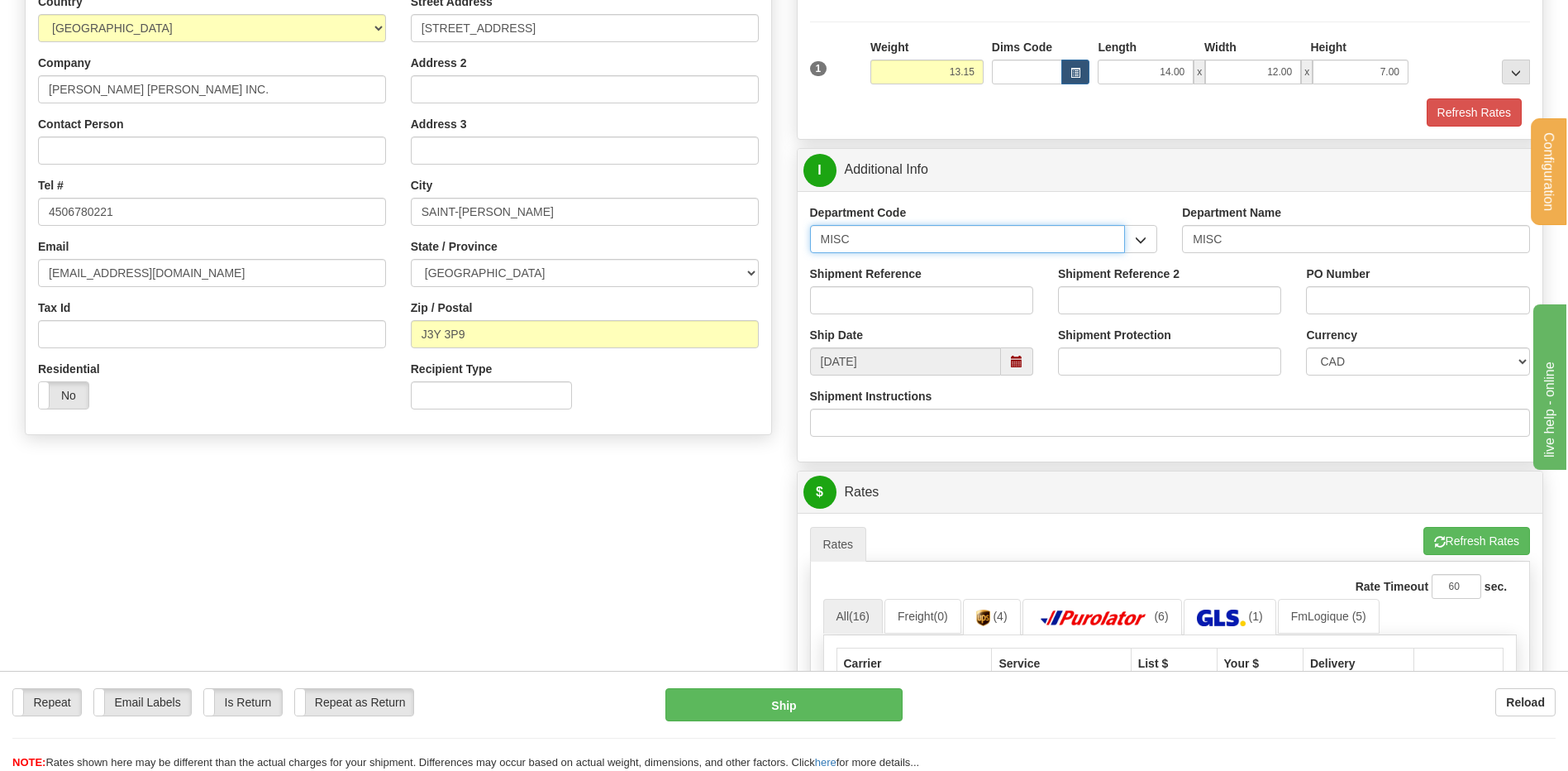
drag, startPoint x: 862, startPoint y: 244, endPoint x: 566, endPoint y: 246, distance: 296.0
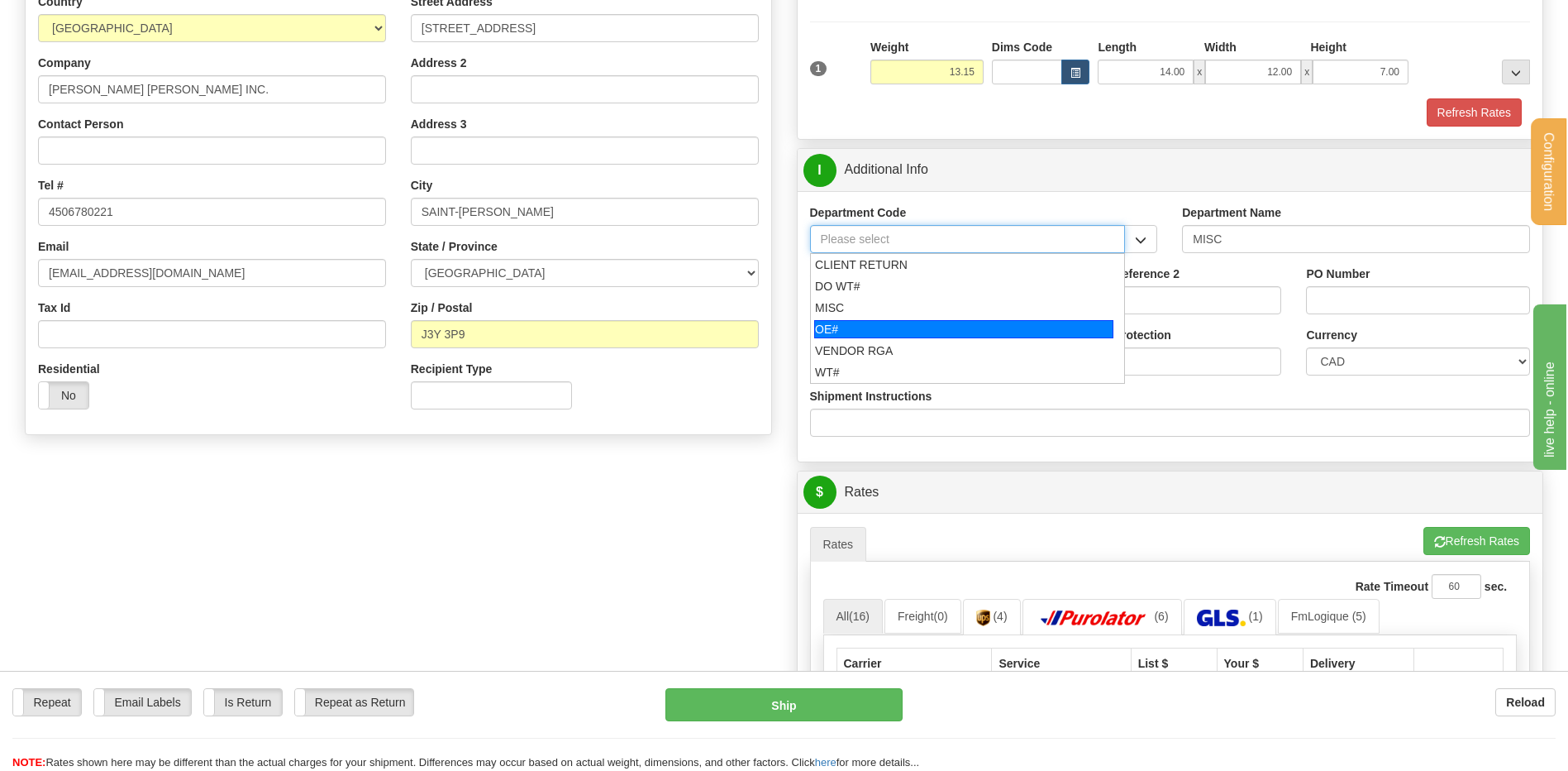
click at [840, 337] on div "OE#" at bounding box center [964, 329] width 299 height 18
type input "OE#"
type input "ORDERS"
type input "OE#"
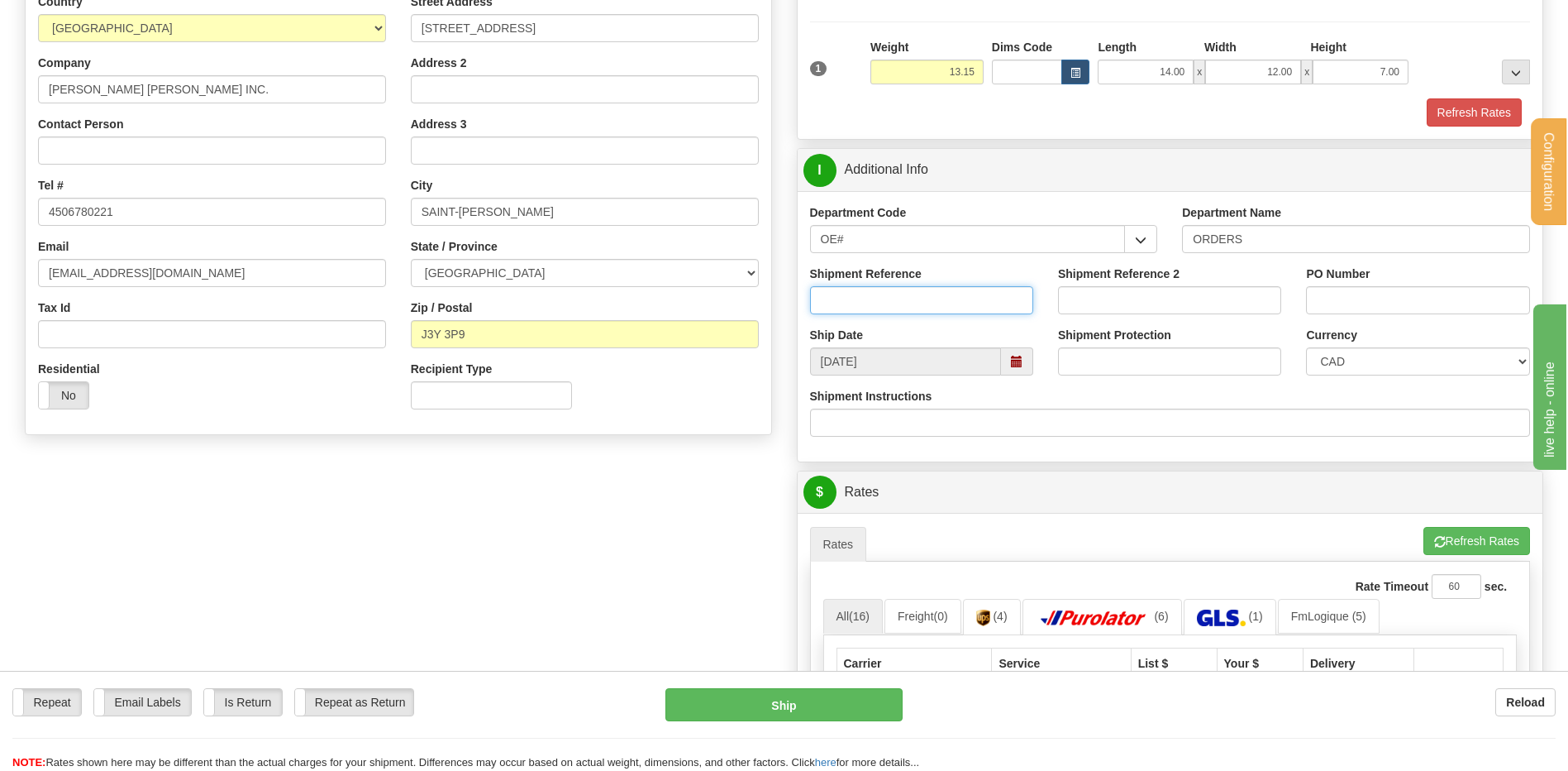
click at [839, 310] on input "Shipment Reference" at bounding box center [922, 299] width 224 height 28
type input "80006966-00"
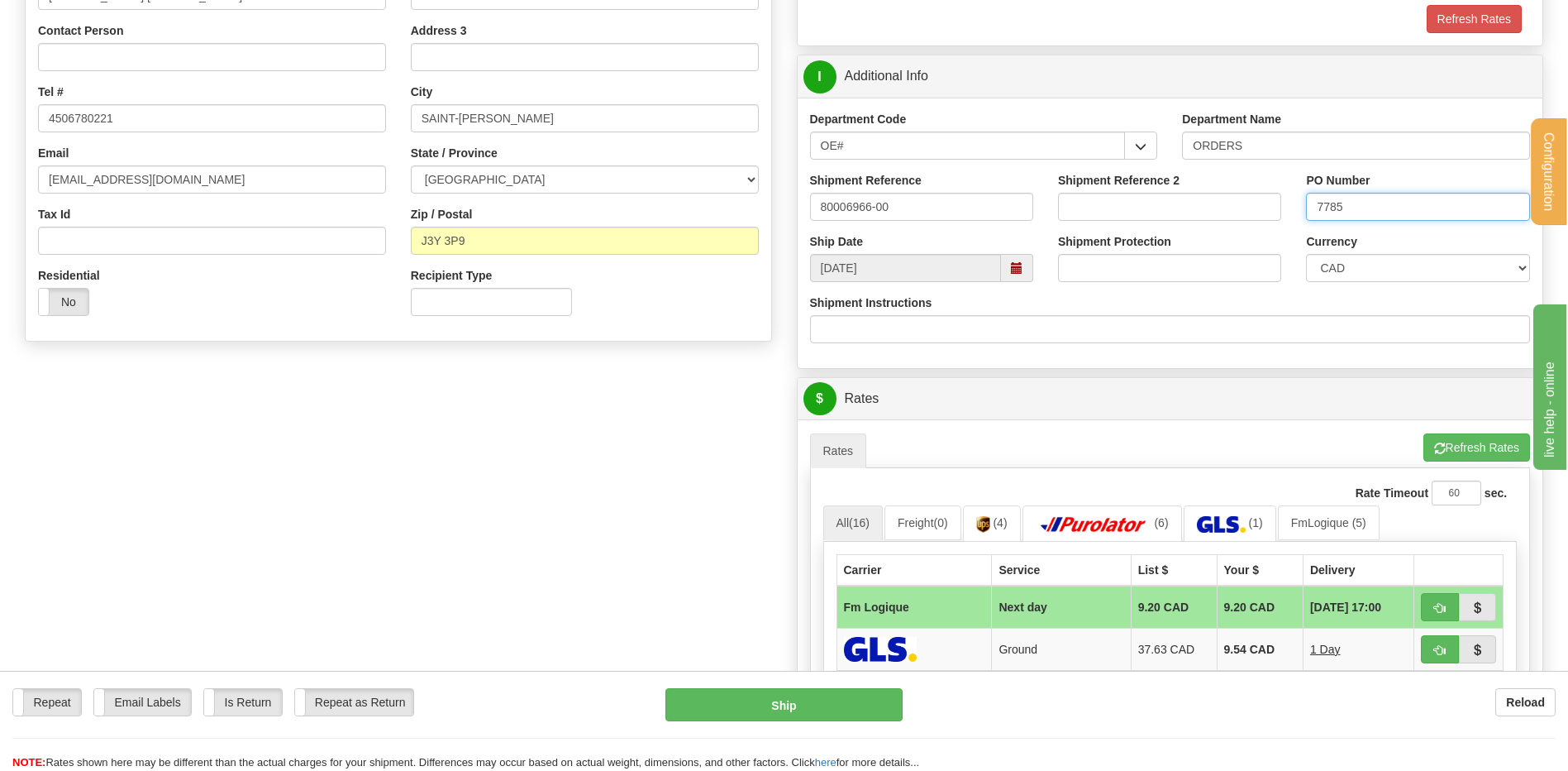
scroll to position [496, 0]
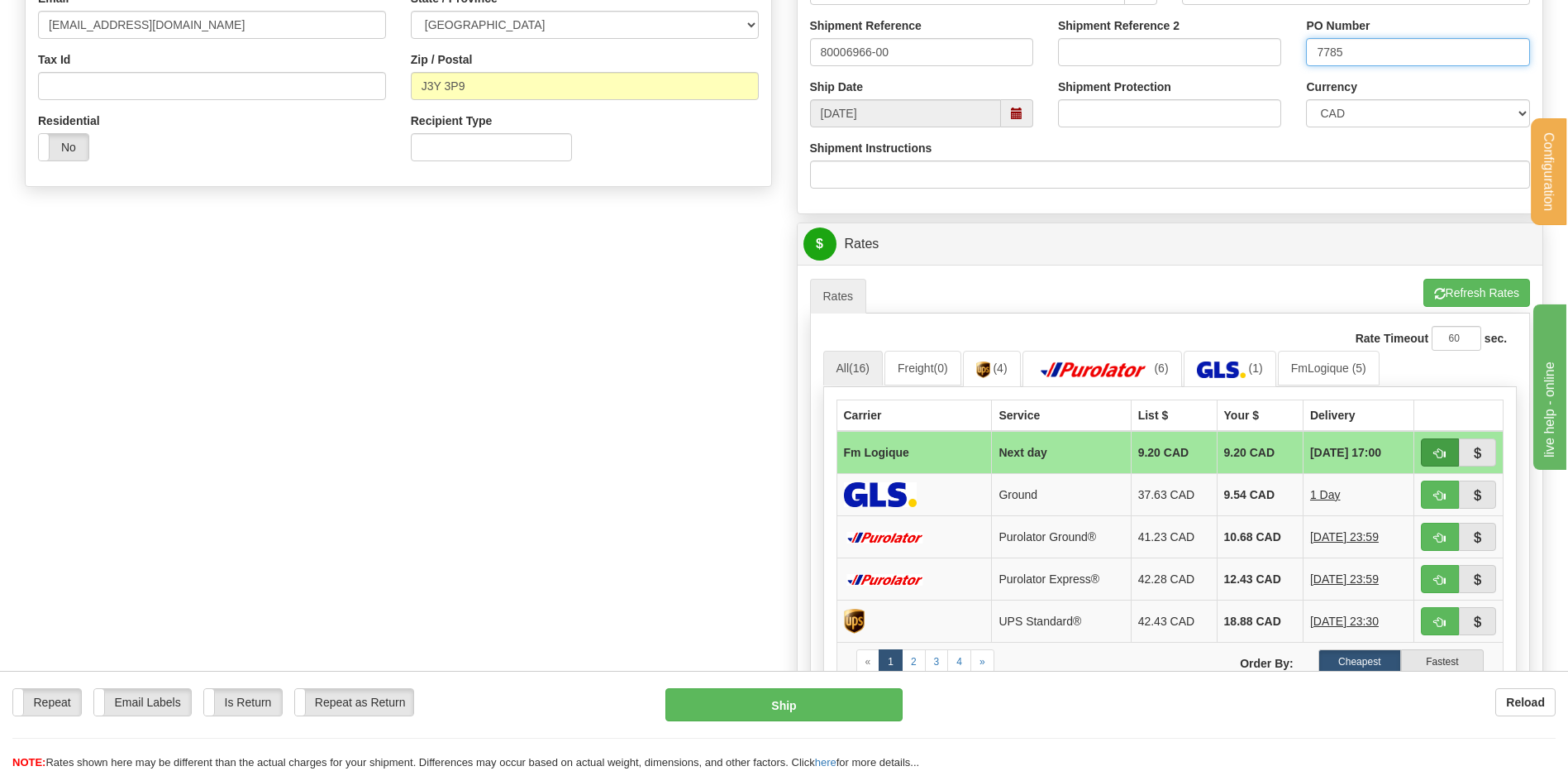
type input "7785"
click at [1447, 447] on button "button" at bounding box center [1440, 452] width 38 height 28
type input "jour"
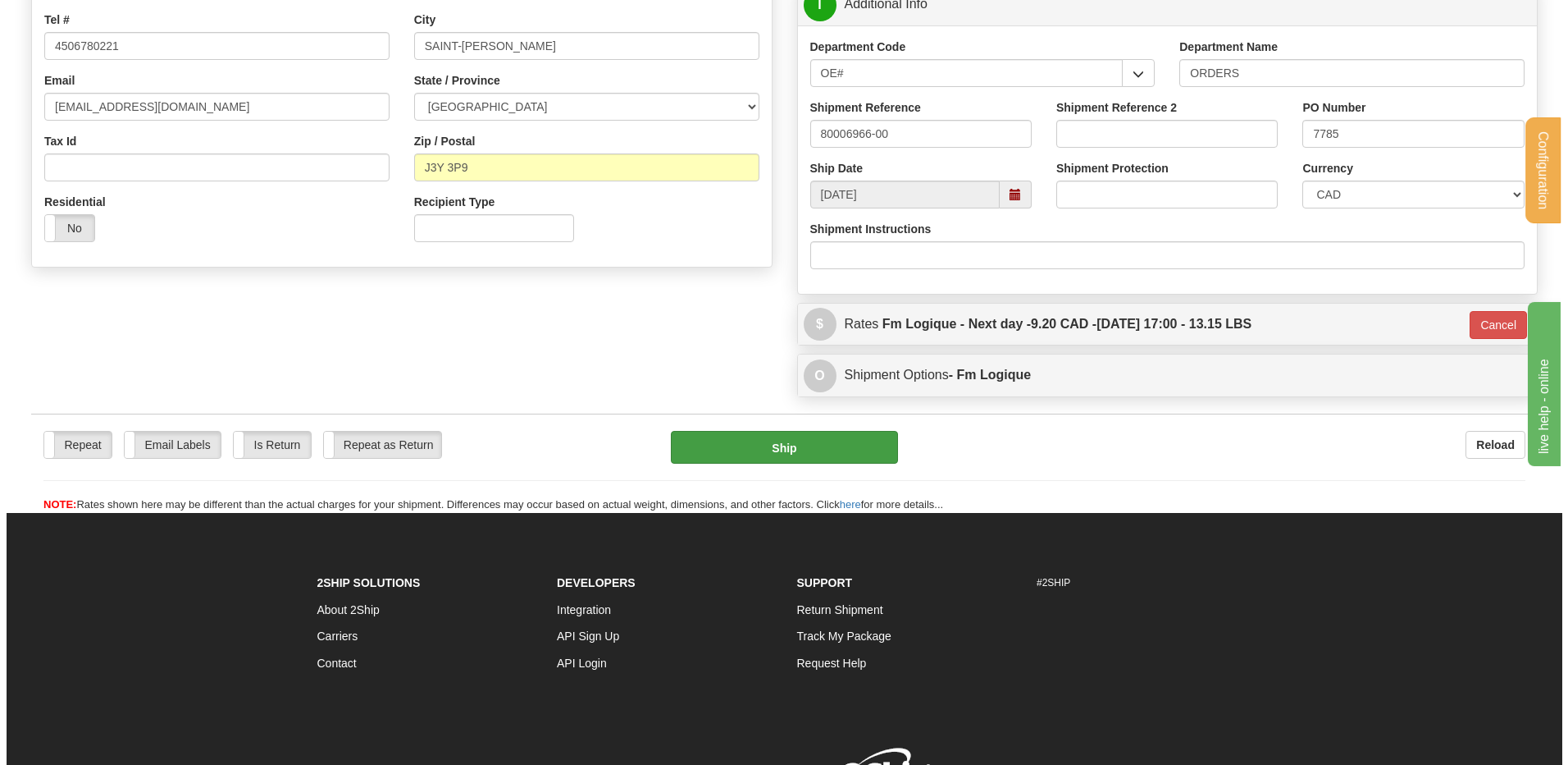
scroll to position [328, 0]
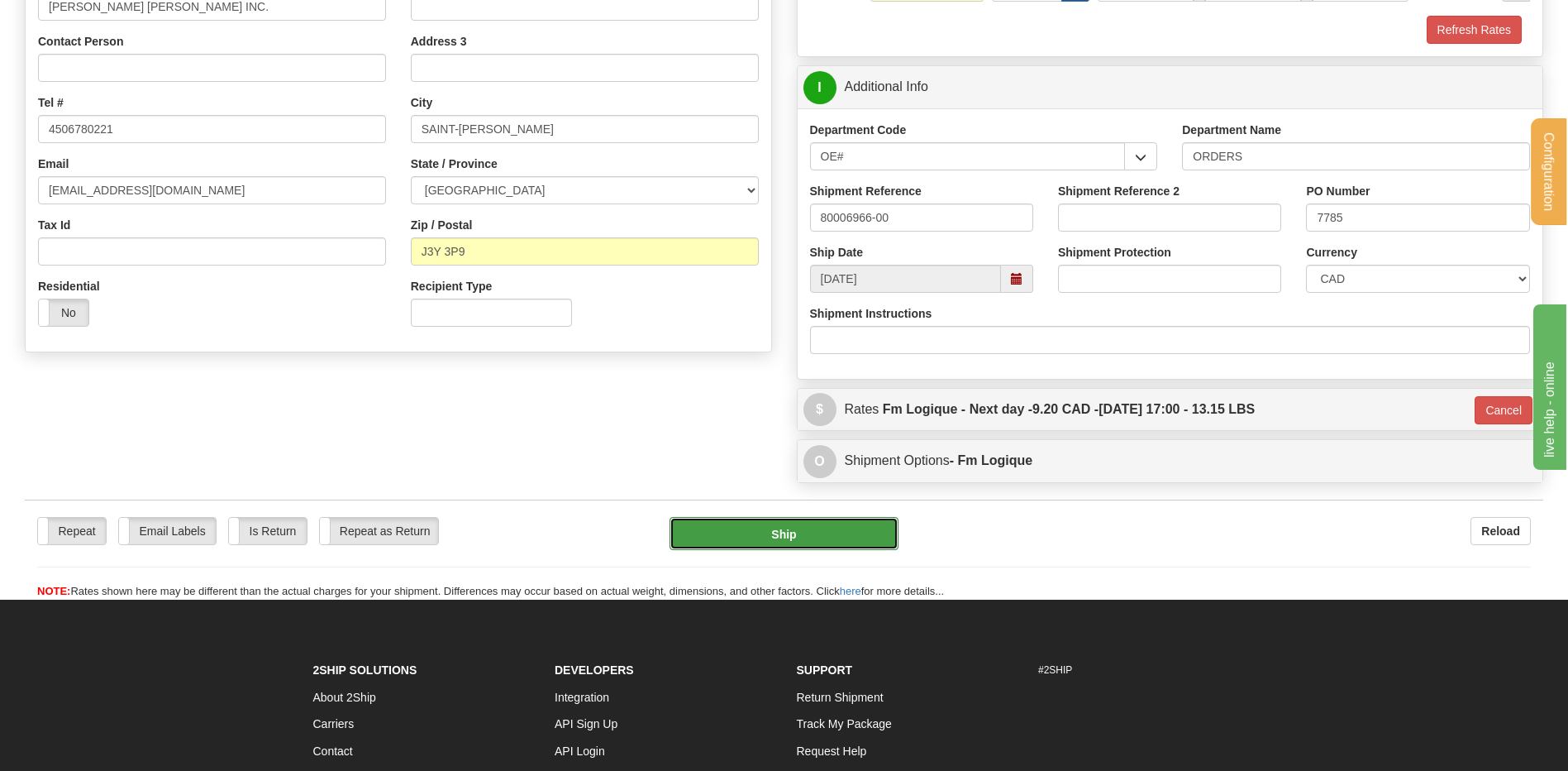
click at [832, 529] on button "Ship" at bounding box center [784, 534] width 228 height 33
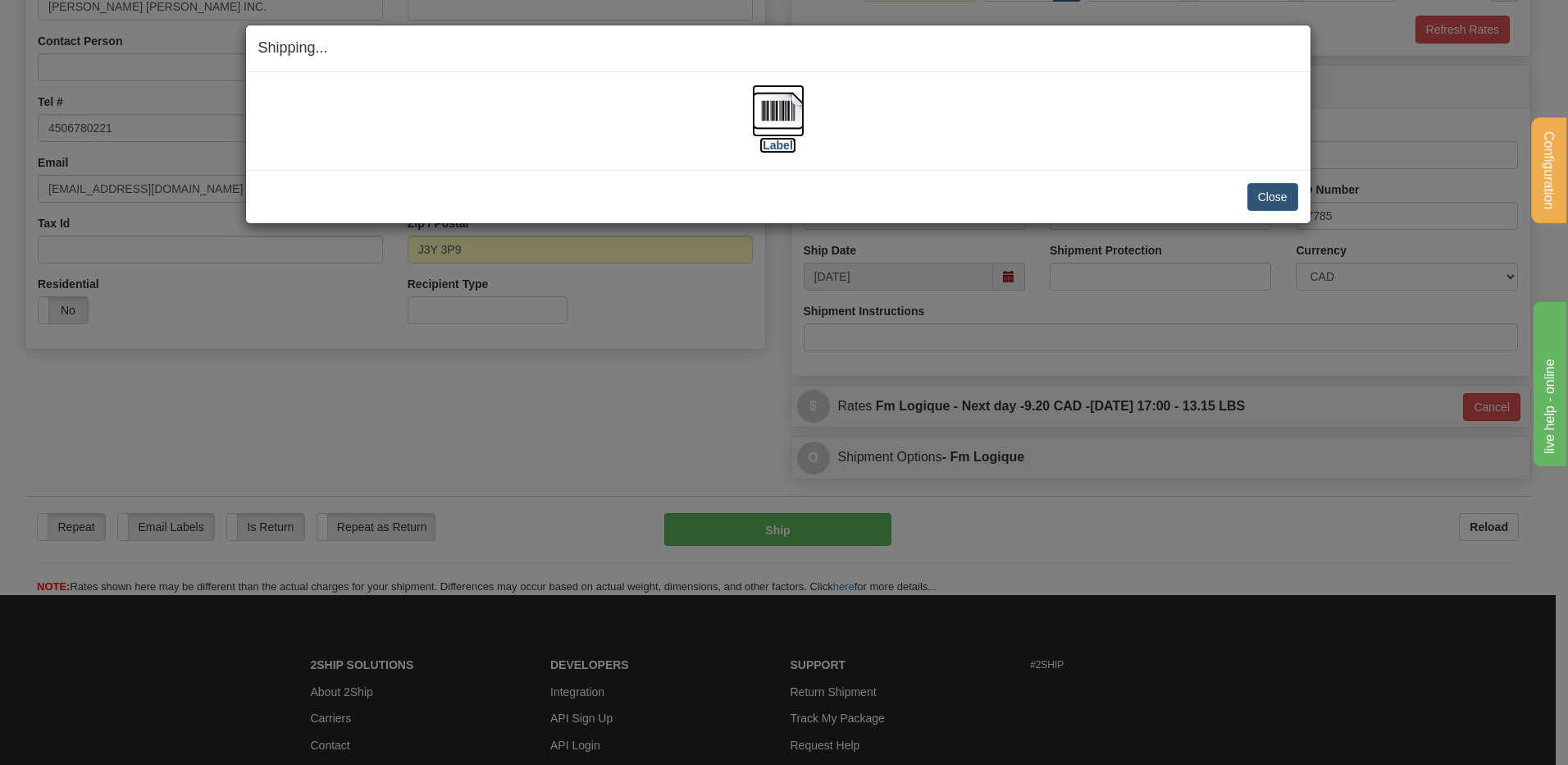
click at [761, 92] on img at bounding box center [778, 111] width 52 height 52
drag, startPoint x: 1262, startPoint y: 199, endPoint x: 1238, endPoint y: 205, distance: 24.7
click at [1260, 199] on button "Close" at bounding box center [1272, 197] width 51 height 28
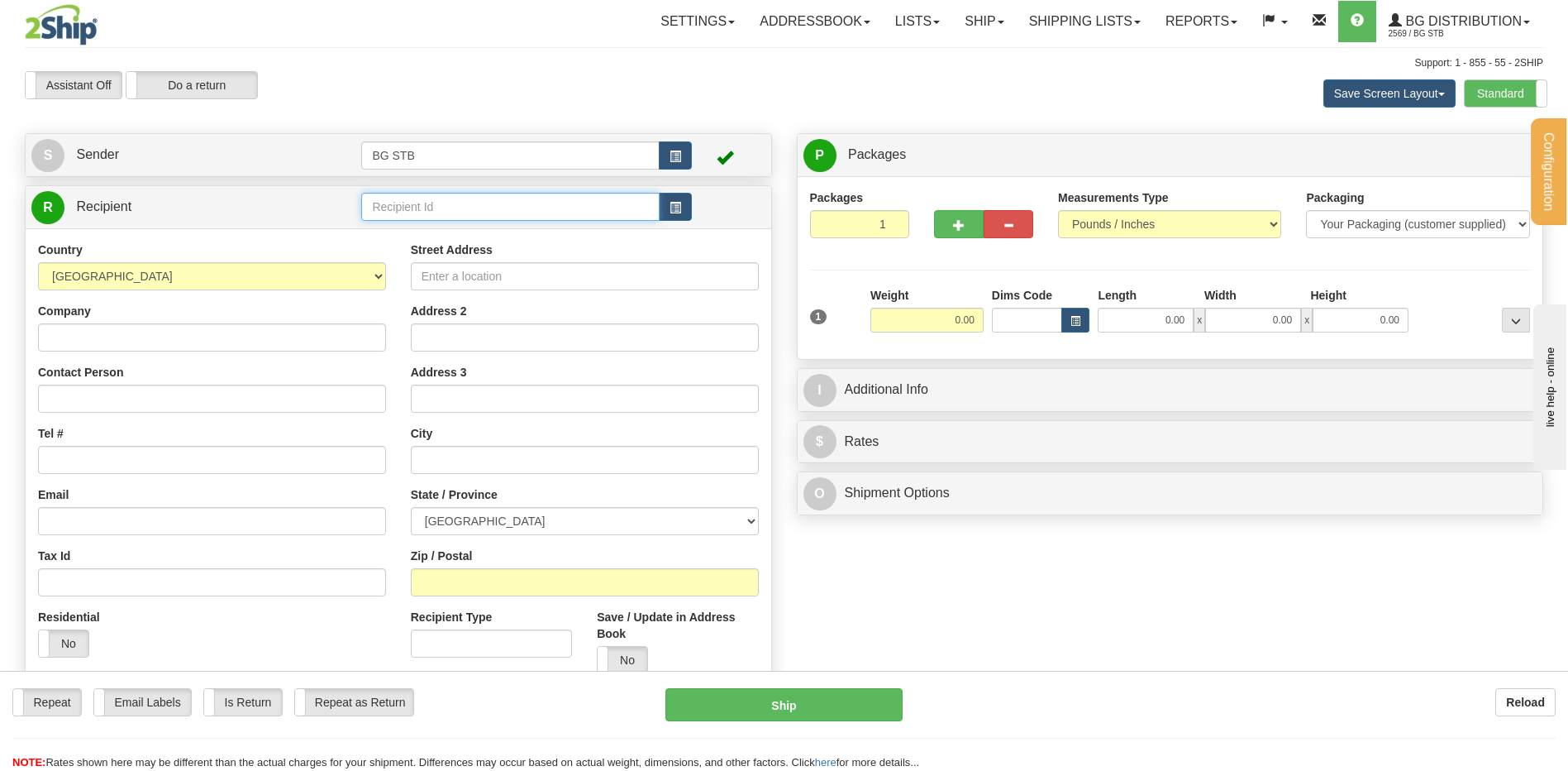
click at [373, 200] on input "text" at bounding box center [510, 206] width 297 height 28
type input "1"
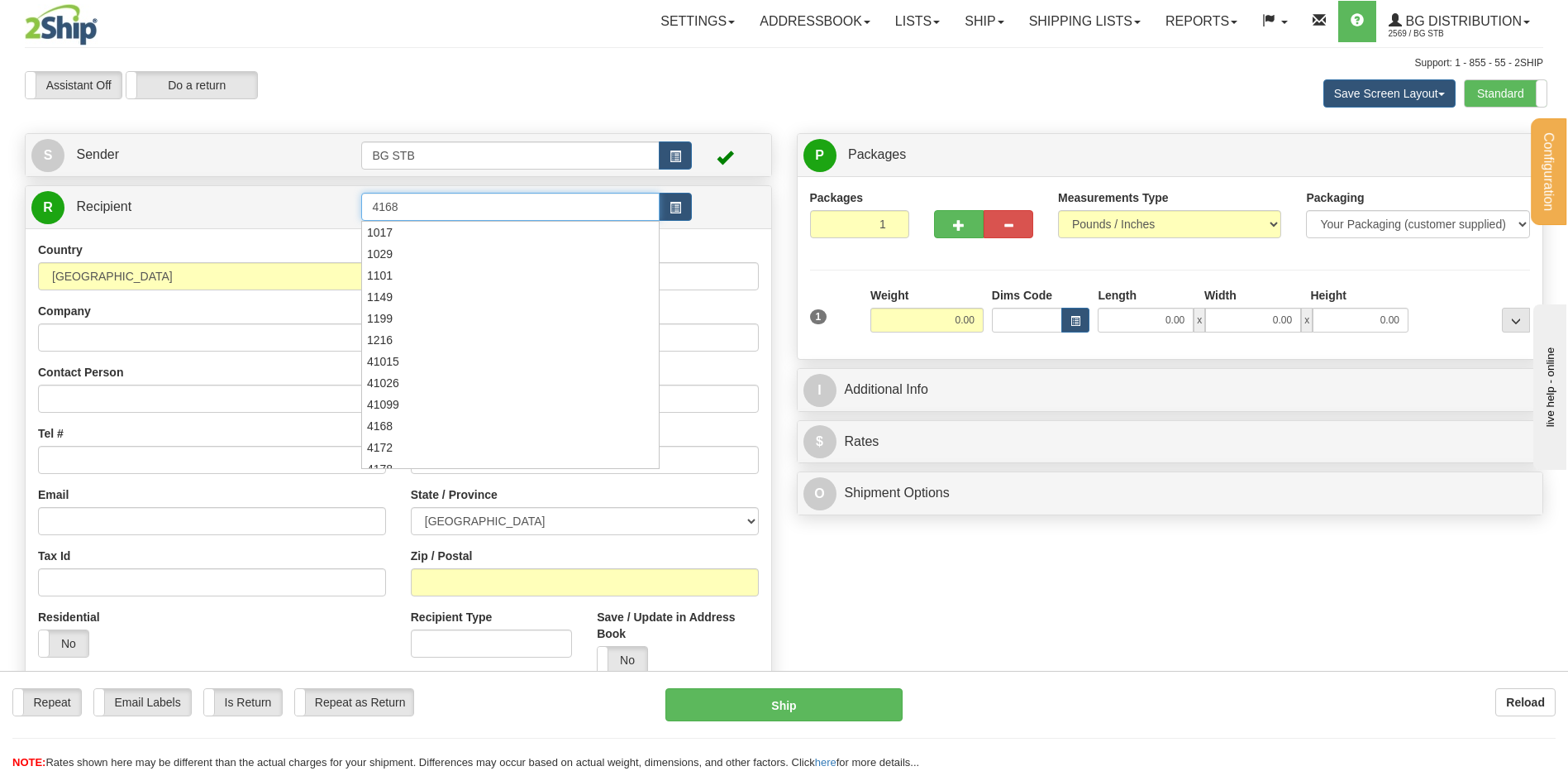
type input "4168"
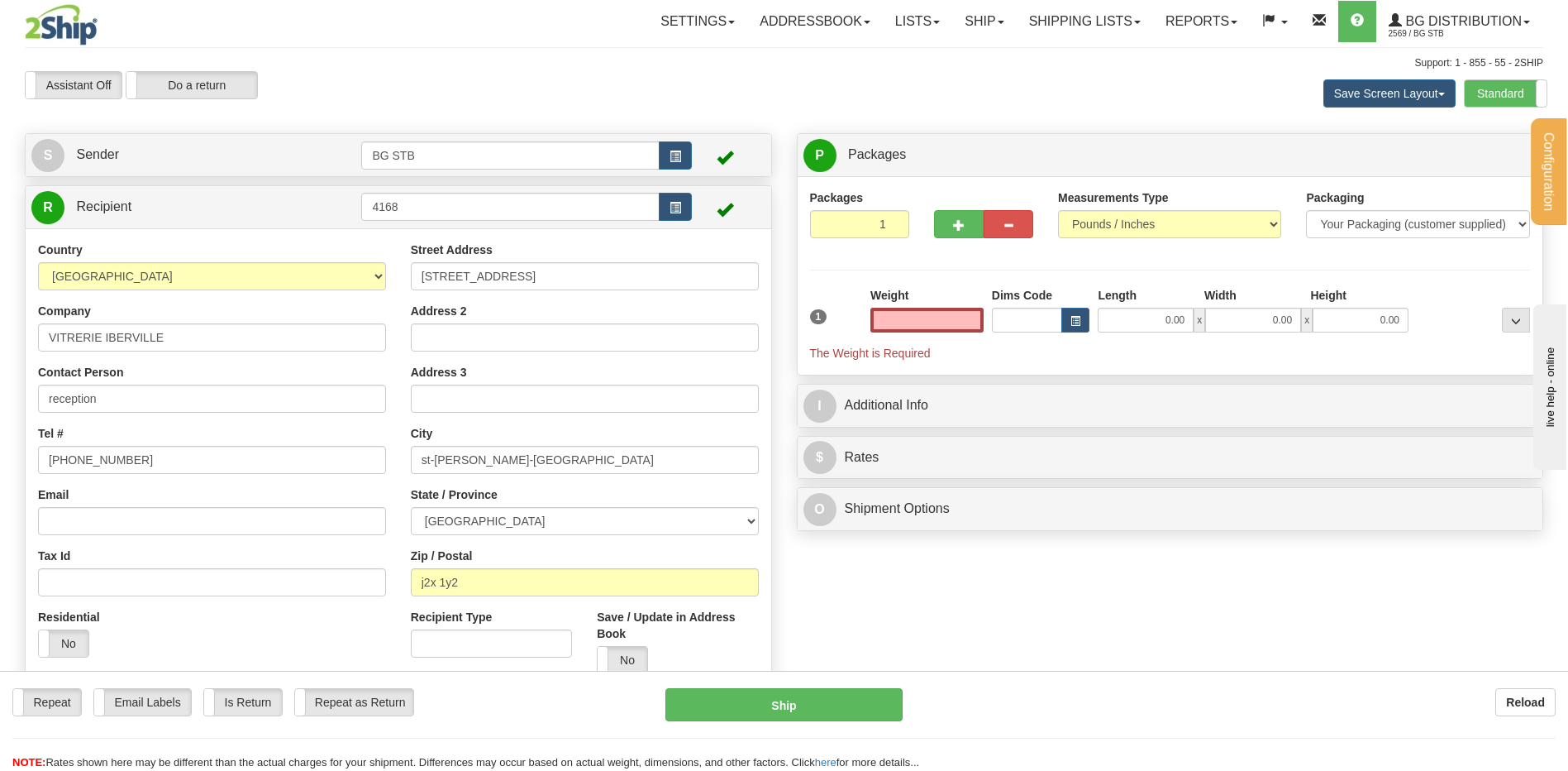
type input "0.00"
click at [959, 318] on input "0.00" at bounding box center [926, 320] width 114 height 25
type input "0.00"
click at [961, 217] on button "button" at bounding box center [958, 224] width 50 height 28
click at [952, 223] on button "button" at bounding box center [958, 224] width 50 height 28
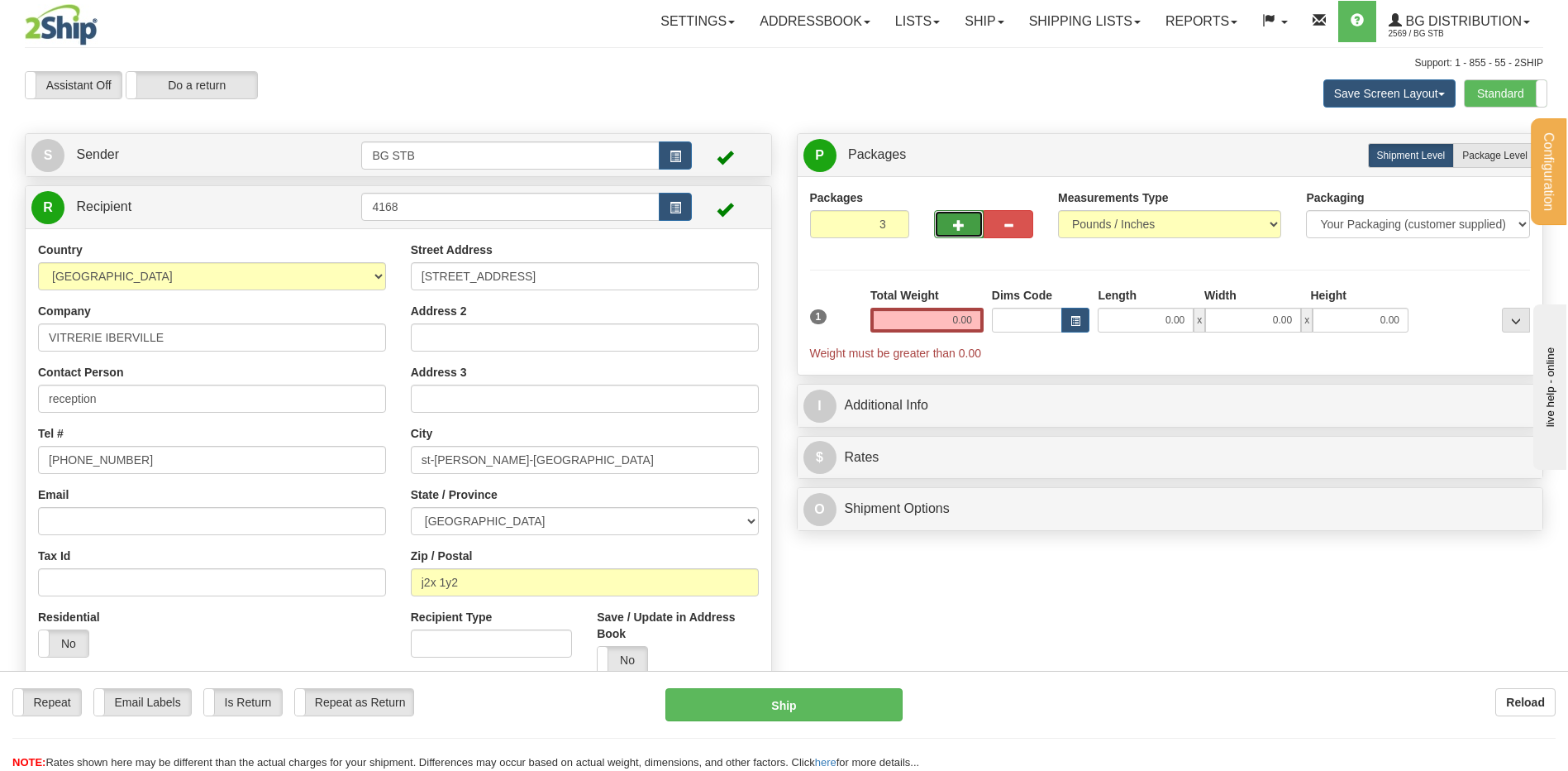
click at [952, 223] on button "button" at bounding box center [958, 224] width 50 height 28
type input "5"
click at [966, 328] on input "0.00" at bounding box center [926, 320] width 114 height 25
type input "0.00"
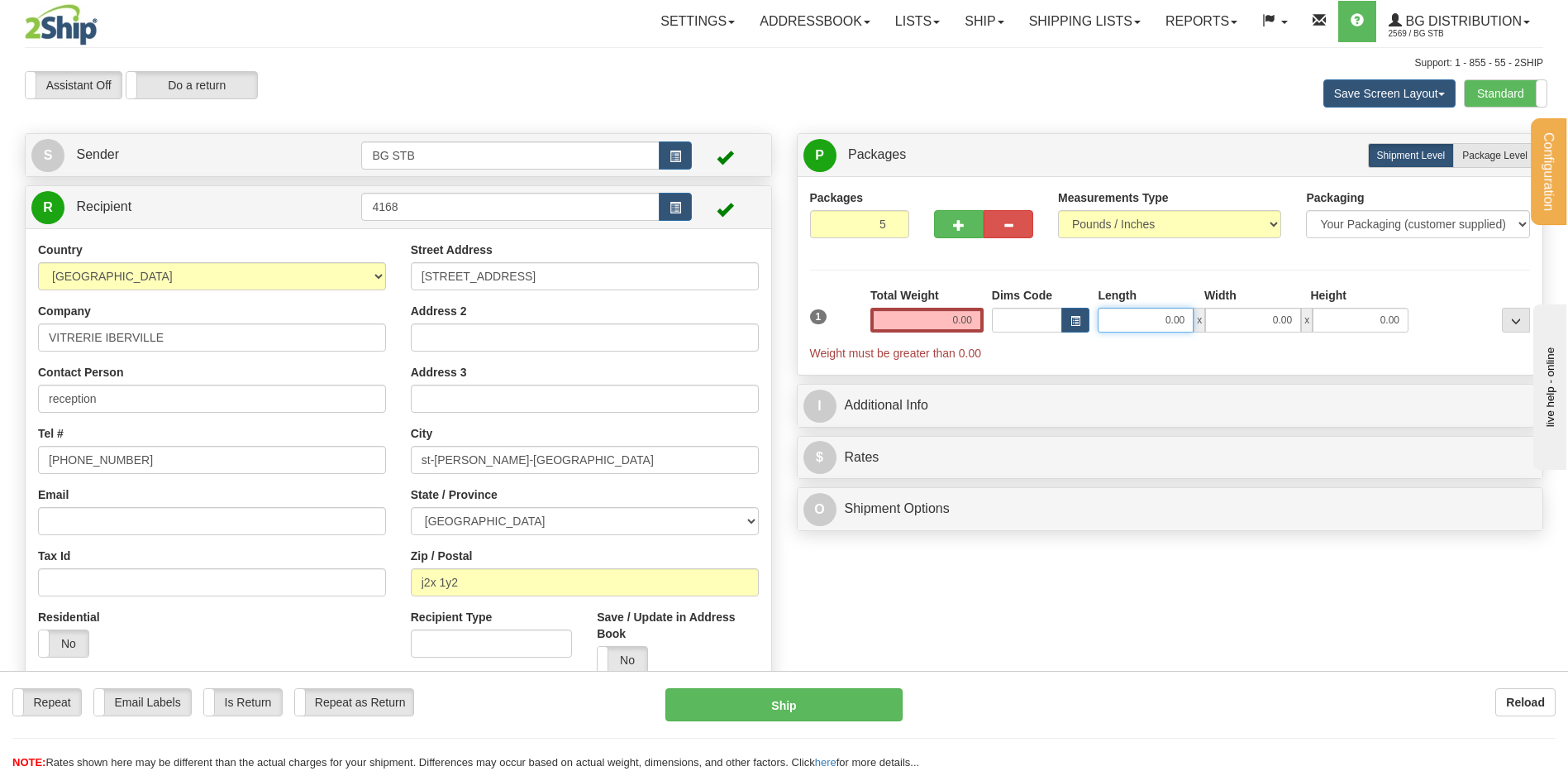
click at [1158, 307] on input "0.00" at bounding box center [1145, 320] width 96 height 25
type input "14.00"
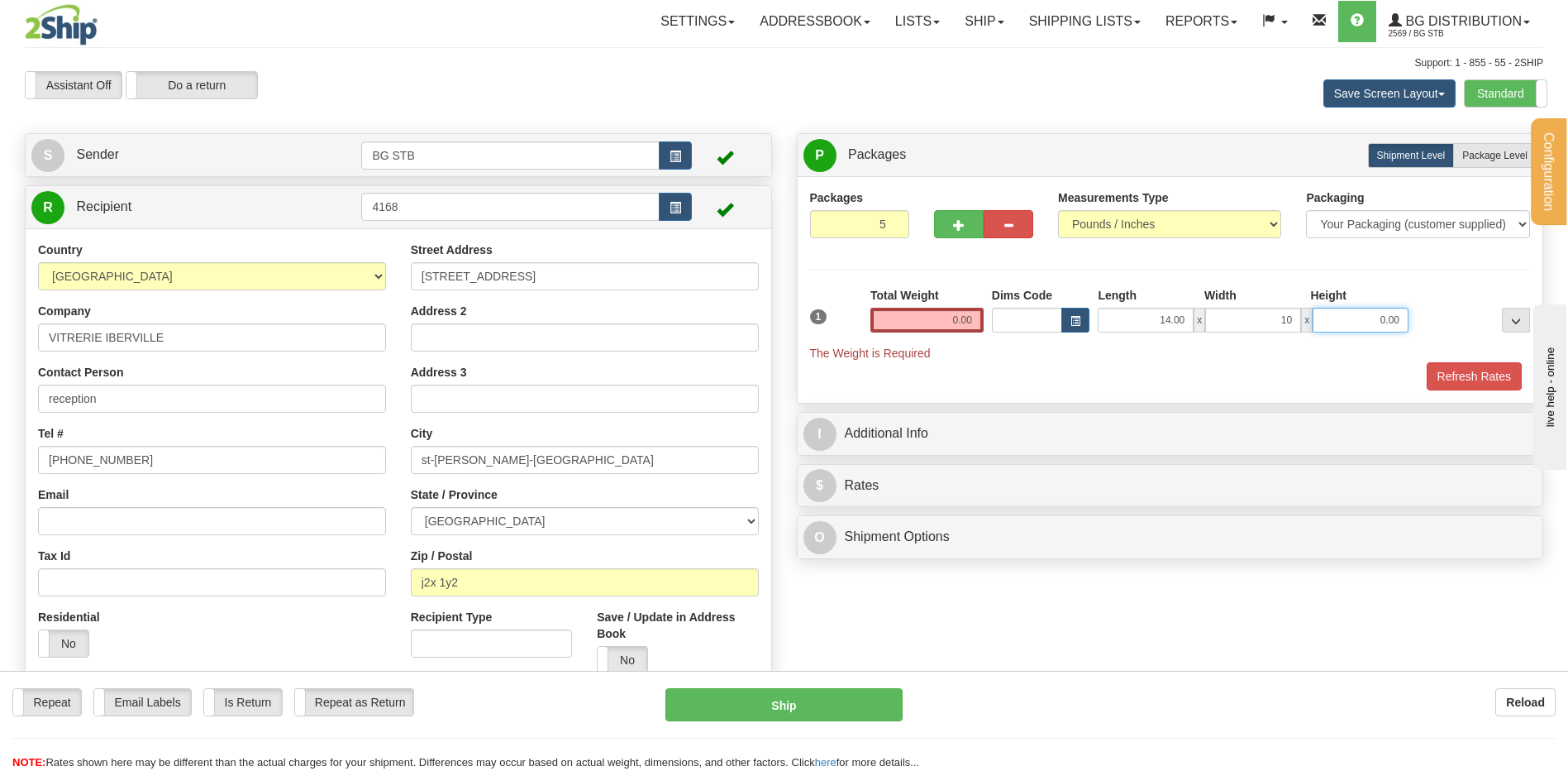
type input "10.00"
type input "9.00"
click at [918, 317] on input "0.00" at bounding box center [926, 320] width 114 height 25
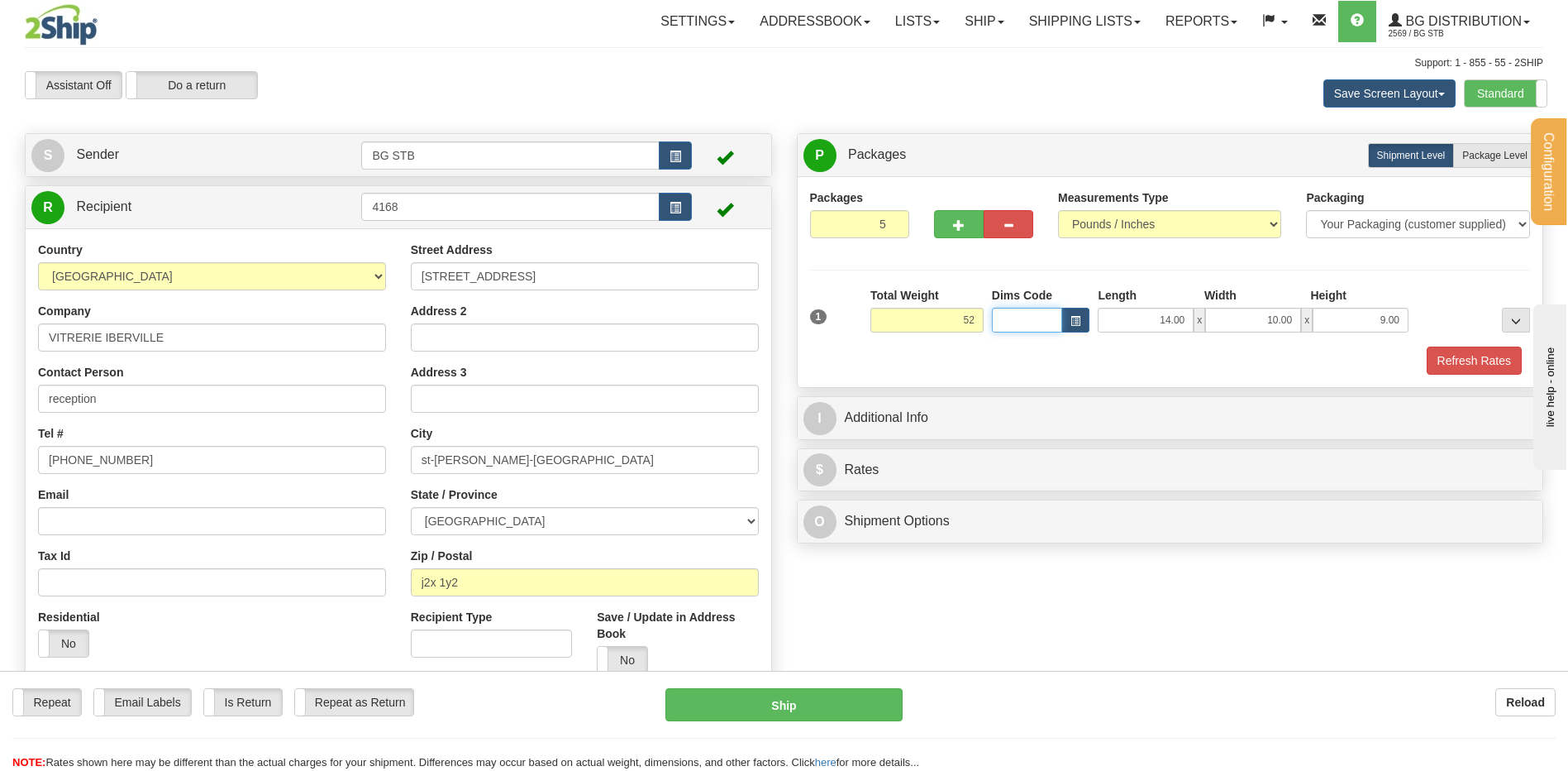
type input "52.00"
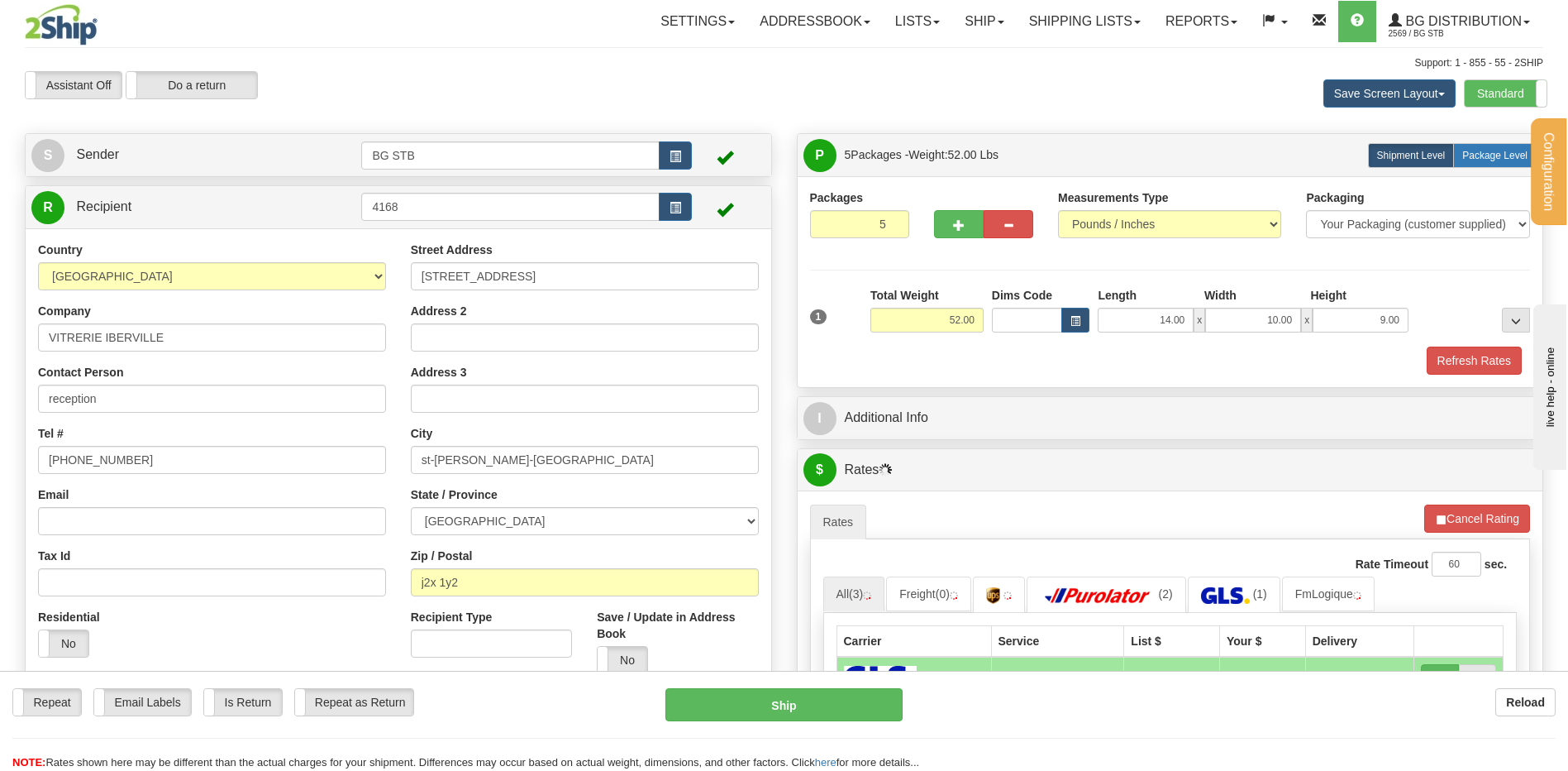
click at [1506, 157] on span "Package Level" at bounding box center [1494, 156] width 65 height 12
radio input "true"
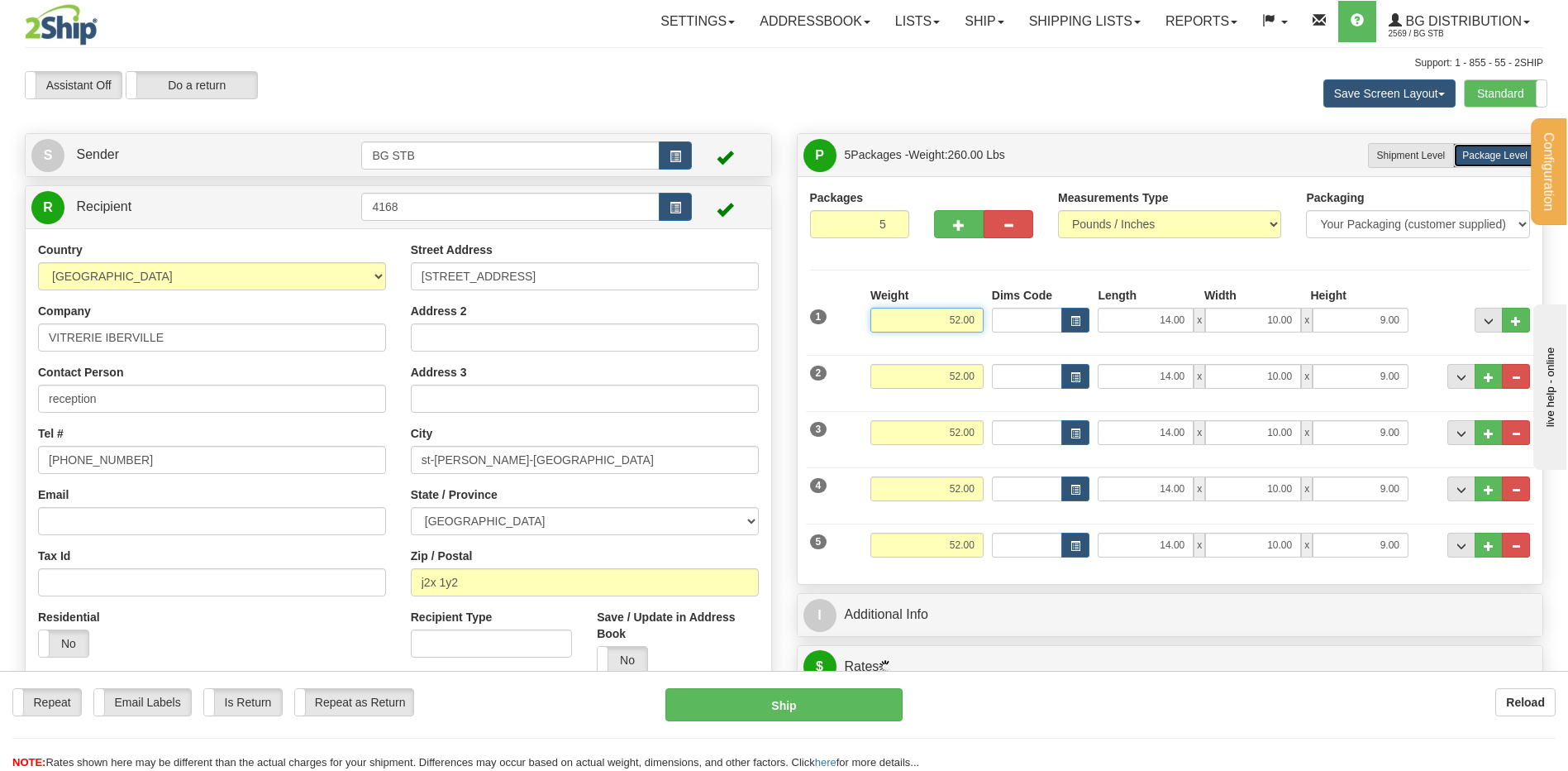
drag, startPoint x: 952, startPoint y: 318, endPoint x: 1065, endPoint y: 301, distance: 114.3
click at [1044, 310] on div "1 Weight 52.00 Dims Code x x" at bounding box center [1170, 316] width 729 height 58
type input "7.50"
type input "12.00"
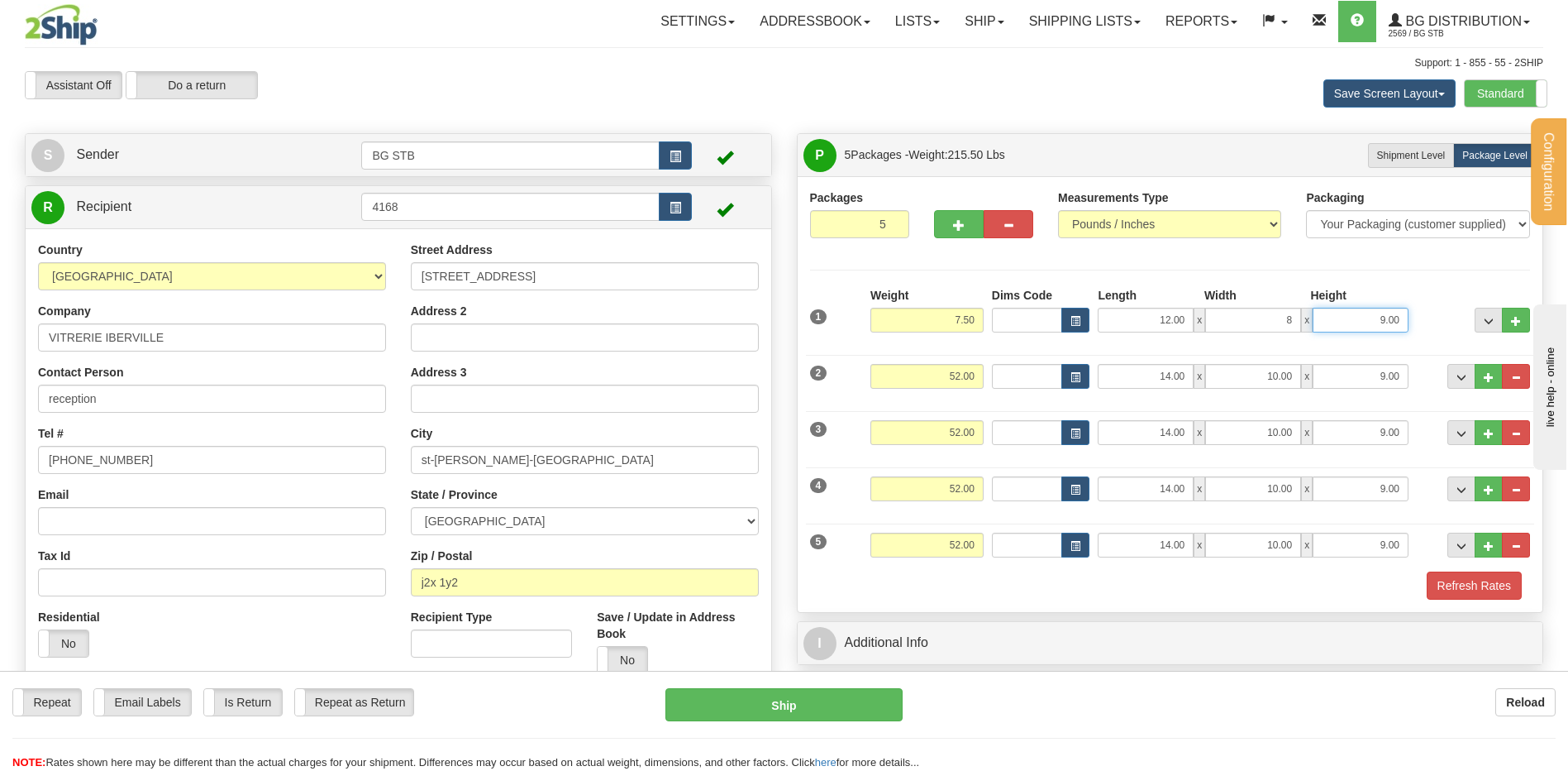
type input "8.00"
type input "6.00"
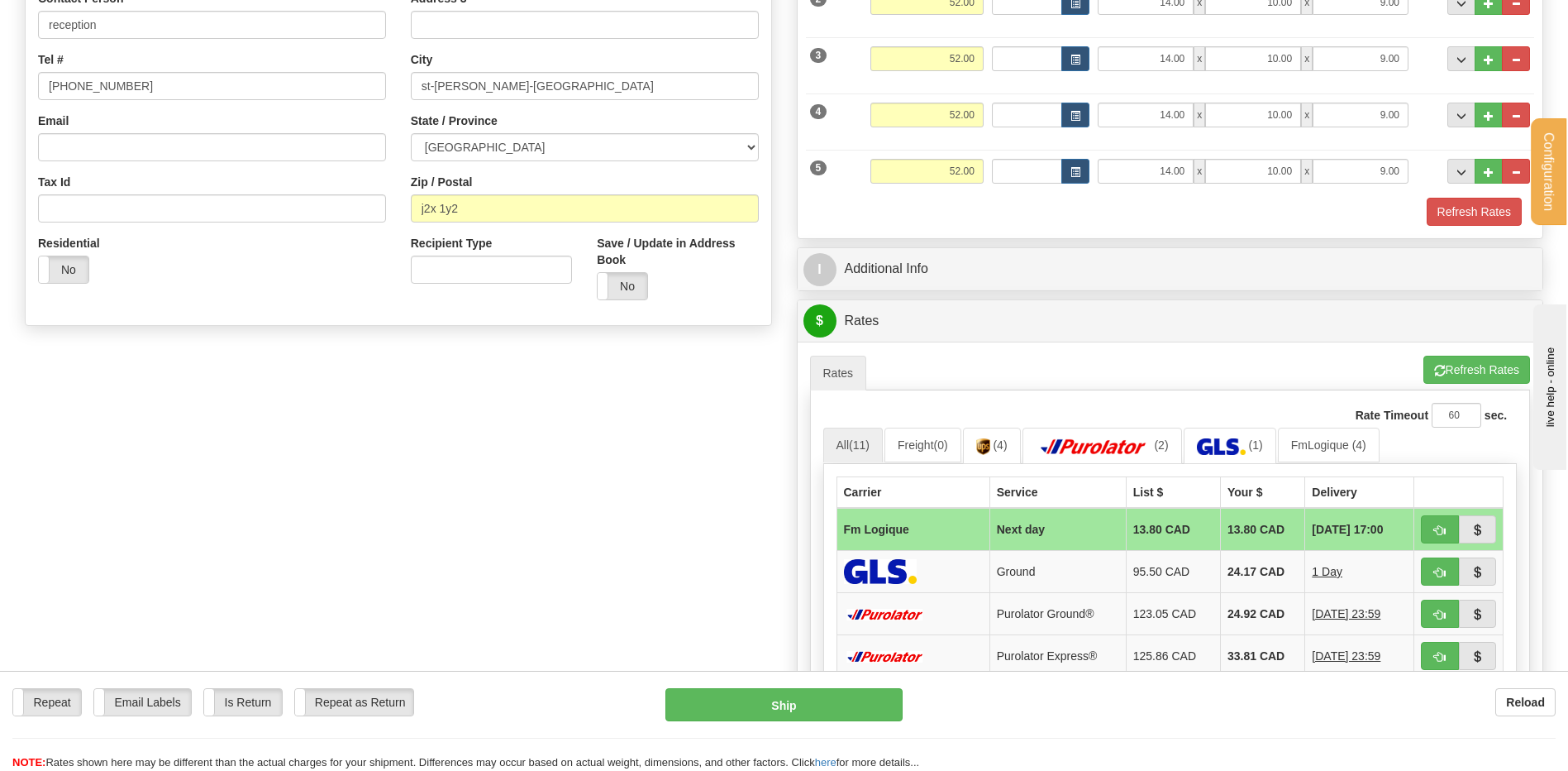
scroll to position [413, 0]
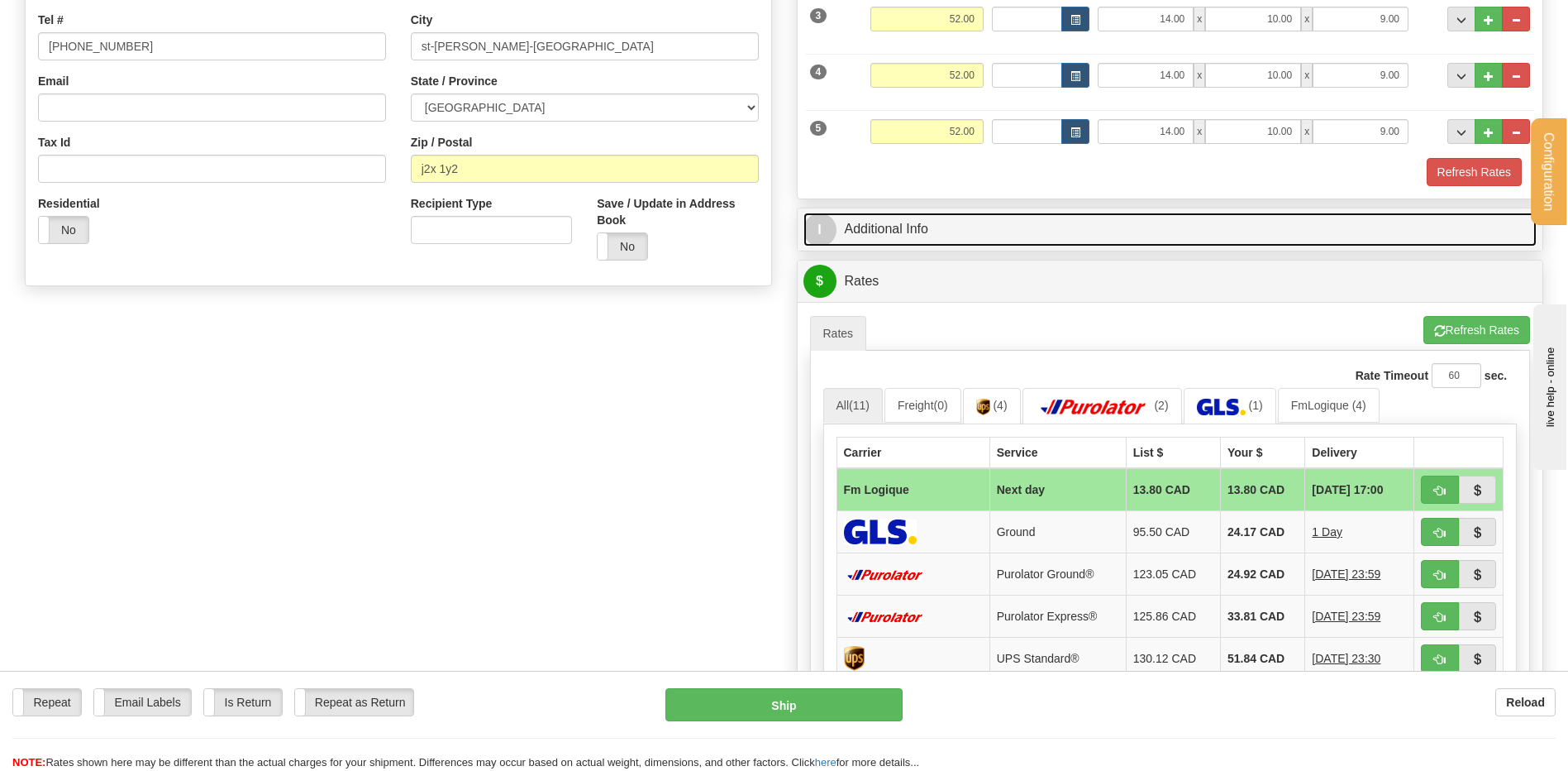
click at [943, 224] on link "I Additional Info" at bounding box center [1170, 229] width 734 height 34
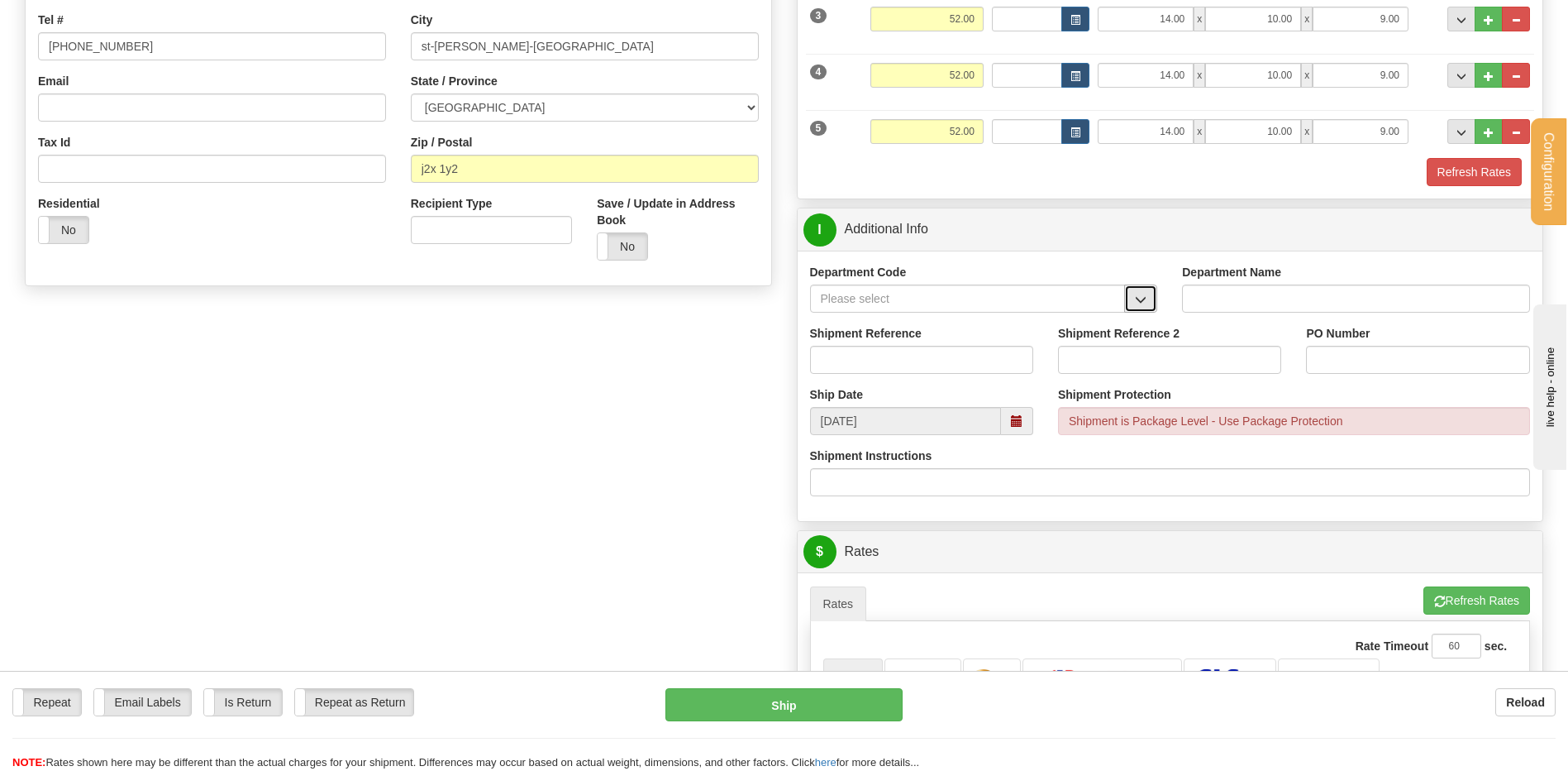
click at [1141, 296] on span "button" at bounding box center [1141, 299] width 12 height 11
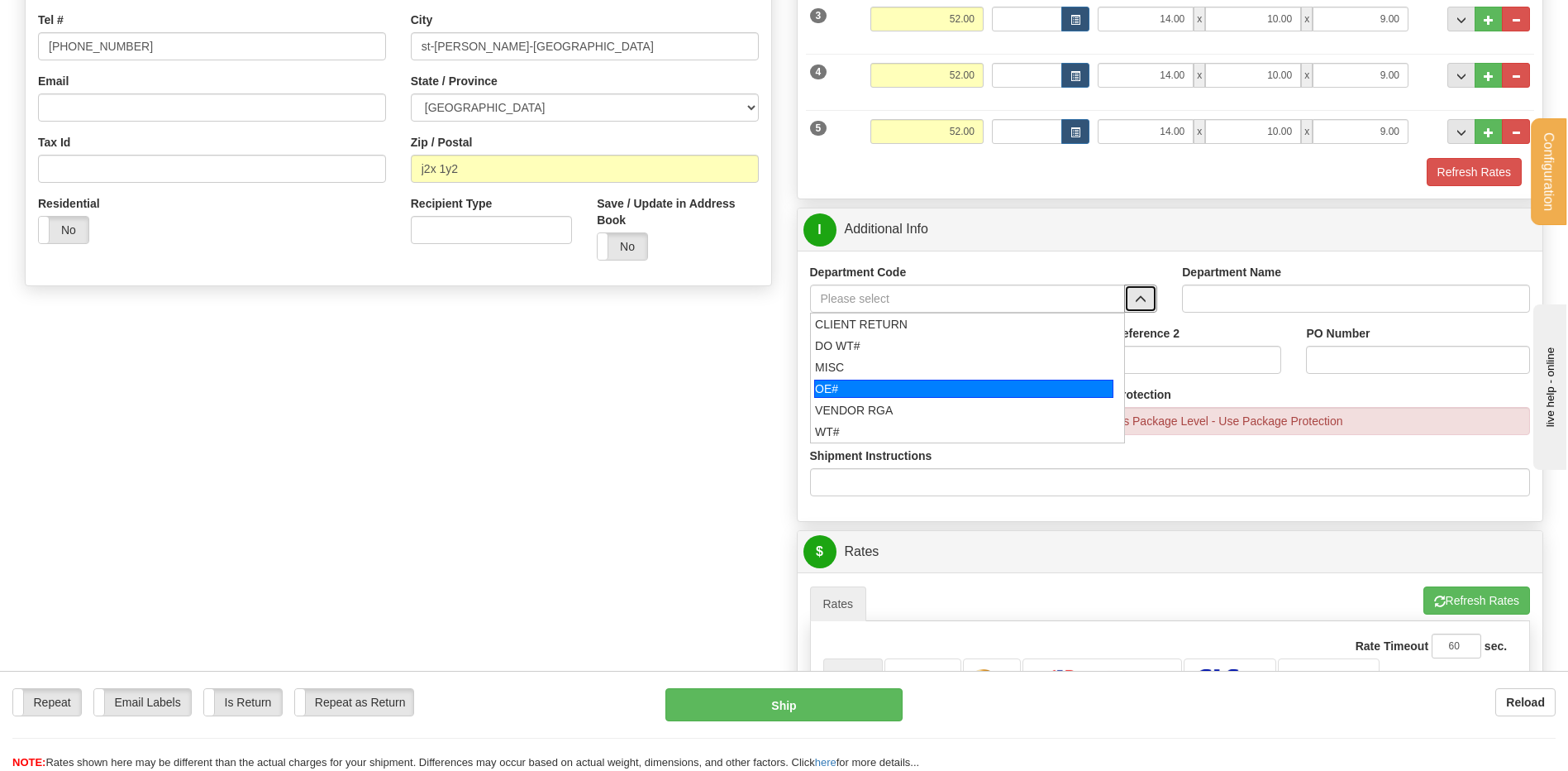
click at [909, 382] on div "OE#" at bounding box center [964, 388] width 299 height 18
type input "OE#"
type input "ORDERS"
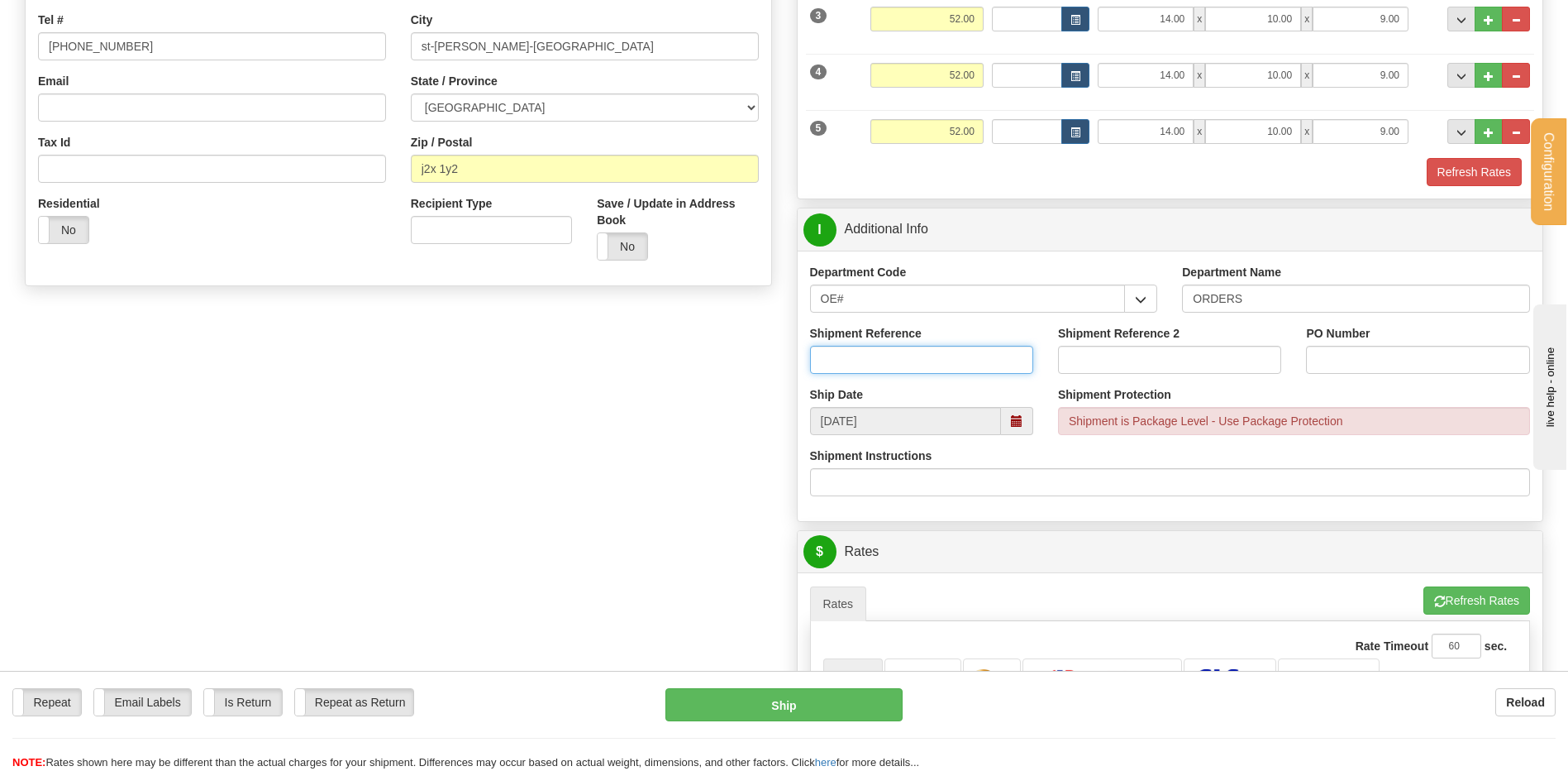
click at [904, 365] on input "Shipment Reference" at bounding box center [922, 359] width 224 height 28
type input "80006959-00"
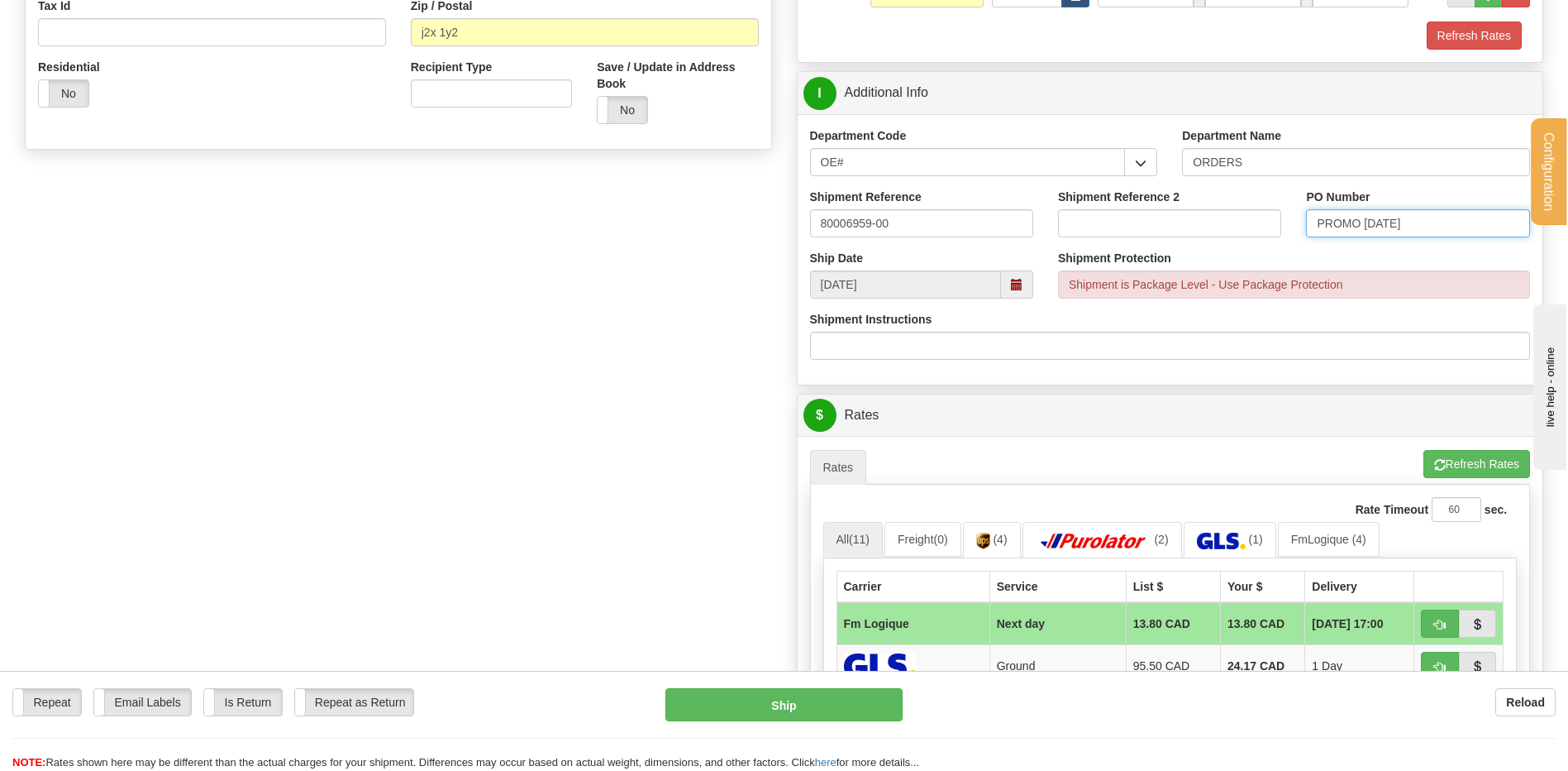
scroll to position [744, 0]
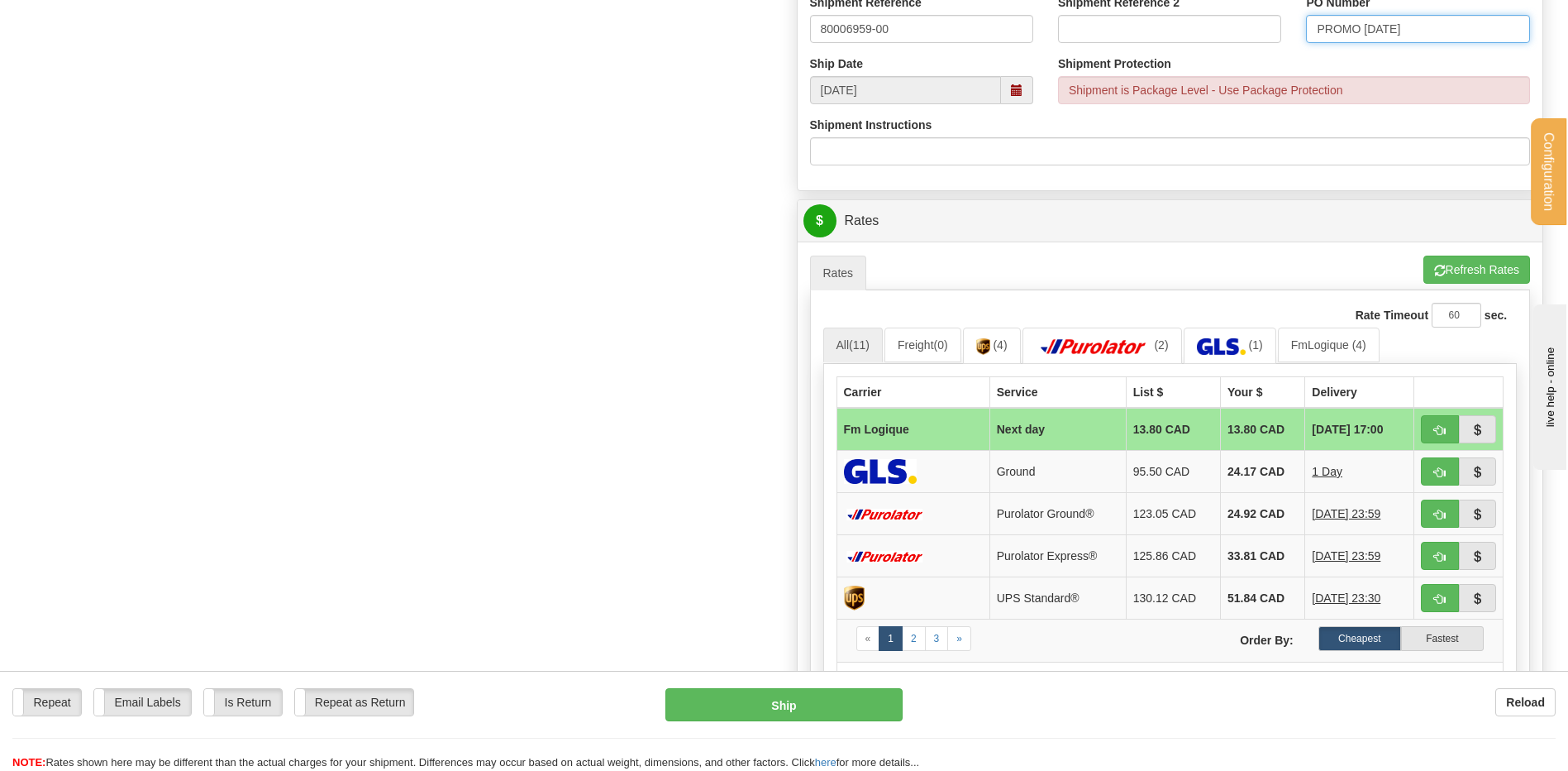
type input "PROMO [DATE]"
click at [1442, 427] on span "button" at bounding box center [1440, 430] width 12 height 11
type input "jour"
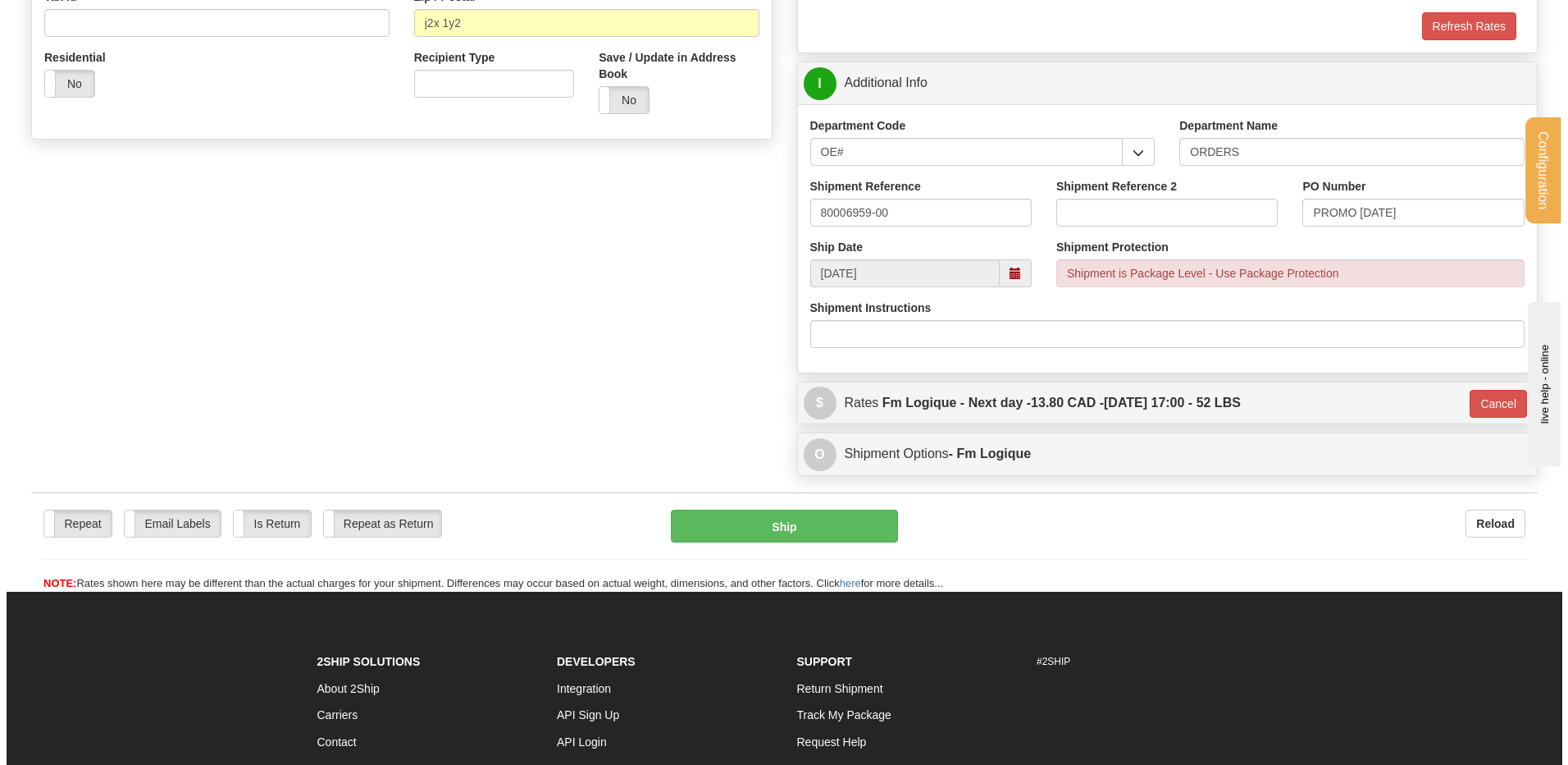
scroll to position [309, 0]
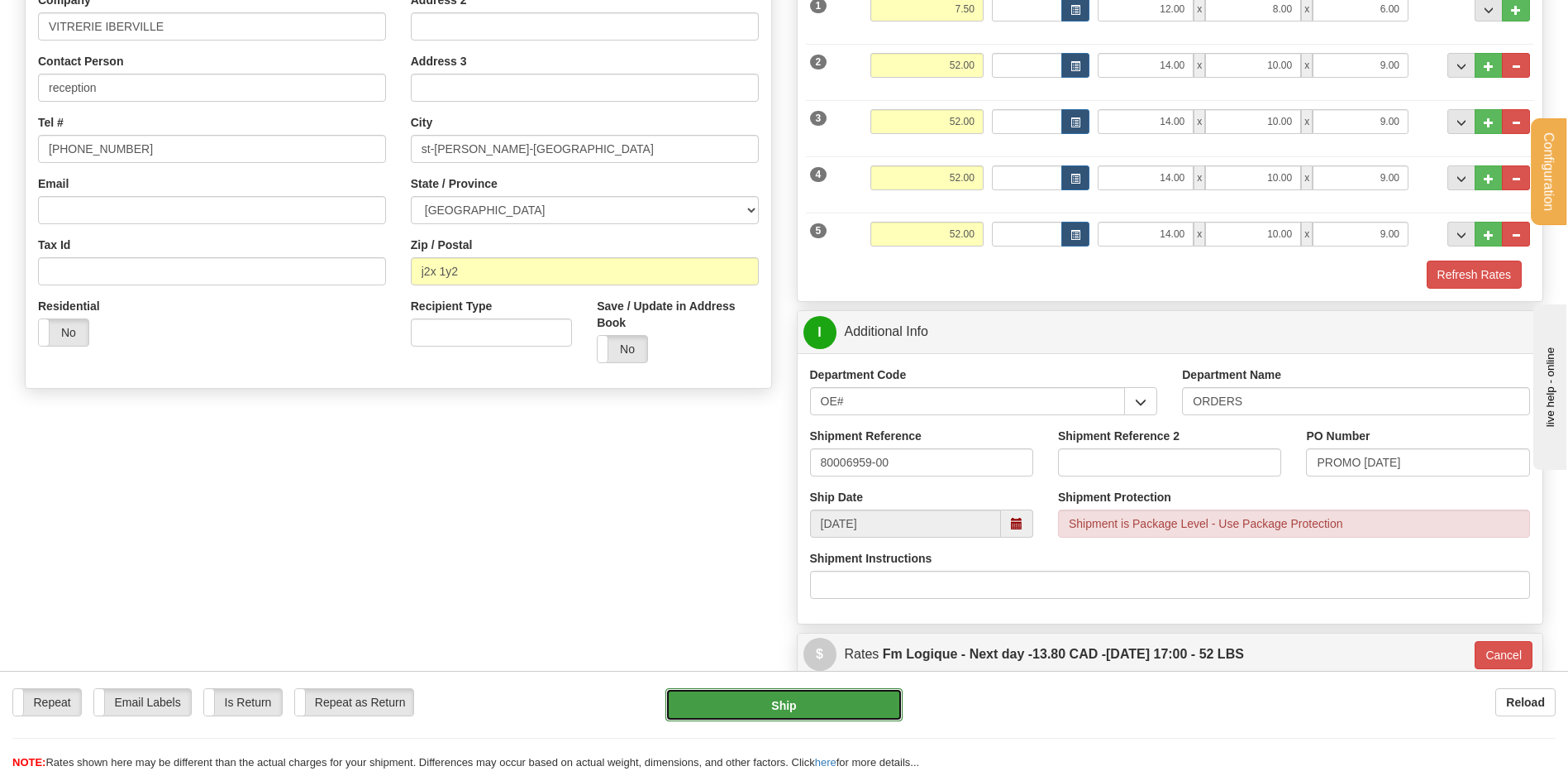
click at [769, 695] on button "Ship" at bounding box center [784, 705] width 236 height 33
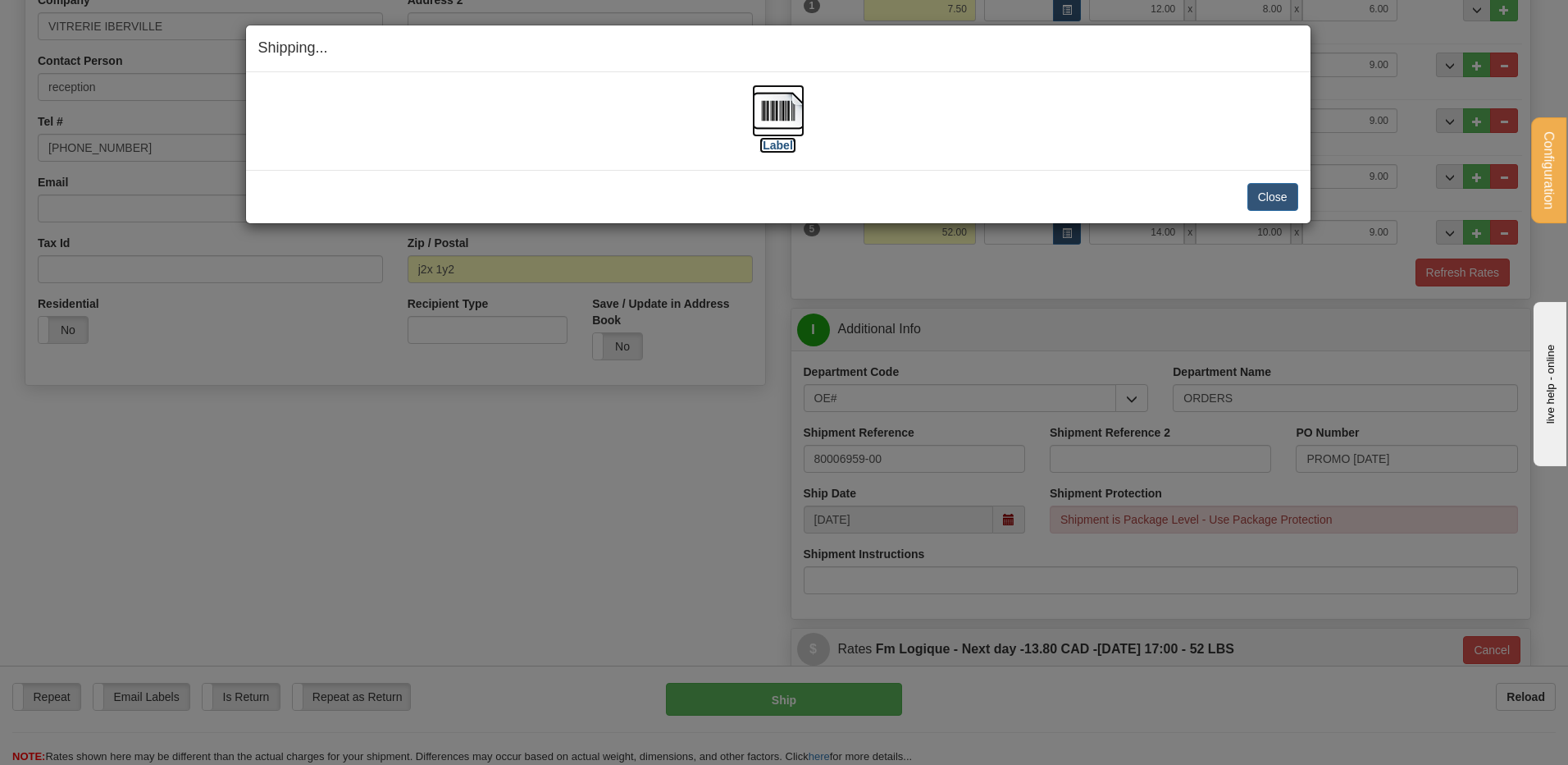
click at [779, 100] on img at bounding box center [778, 111] width 52 height 52
